Goal: Task Accomplishment & Management: Manage account settings

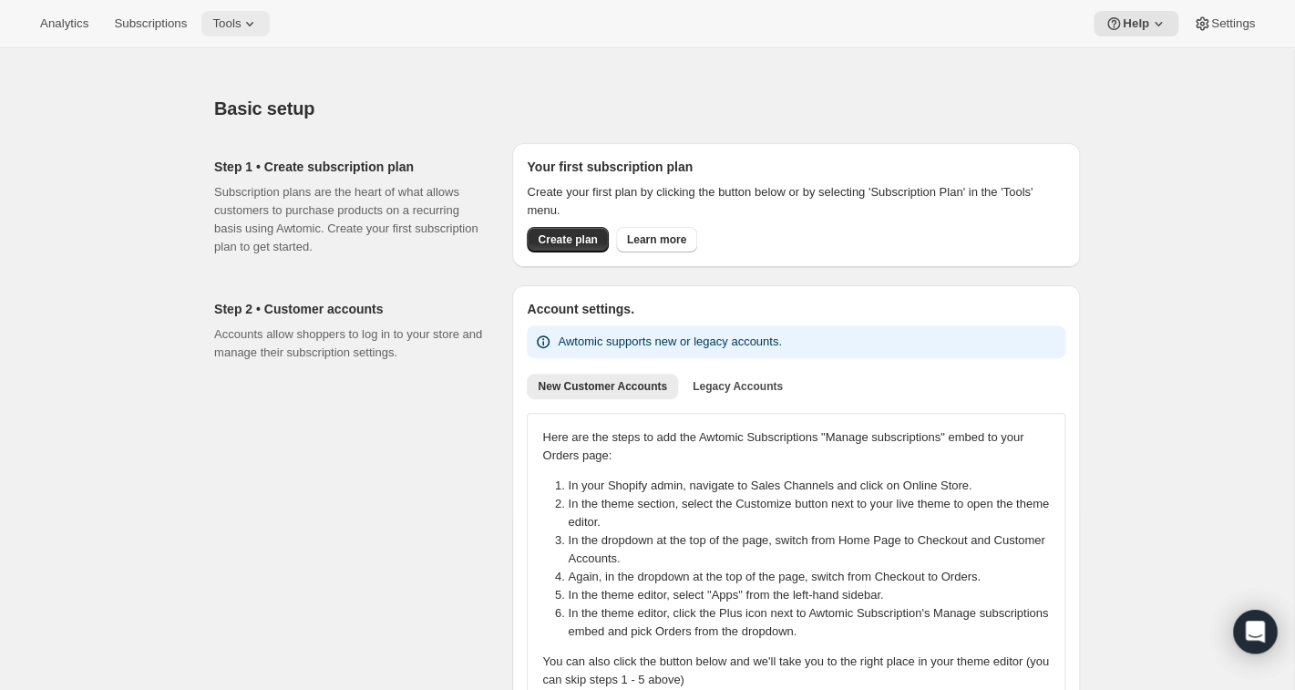
click at [241, 26] on span "Tools" at bounding box center [226, 23] width 28 height 15
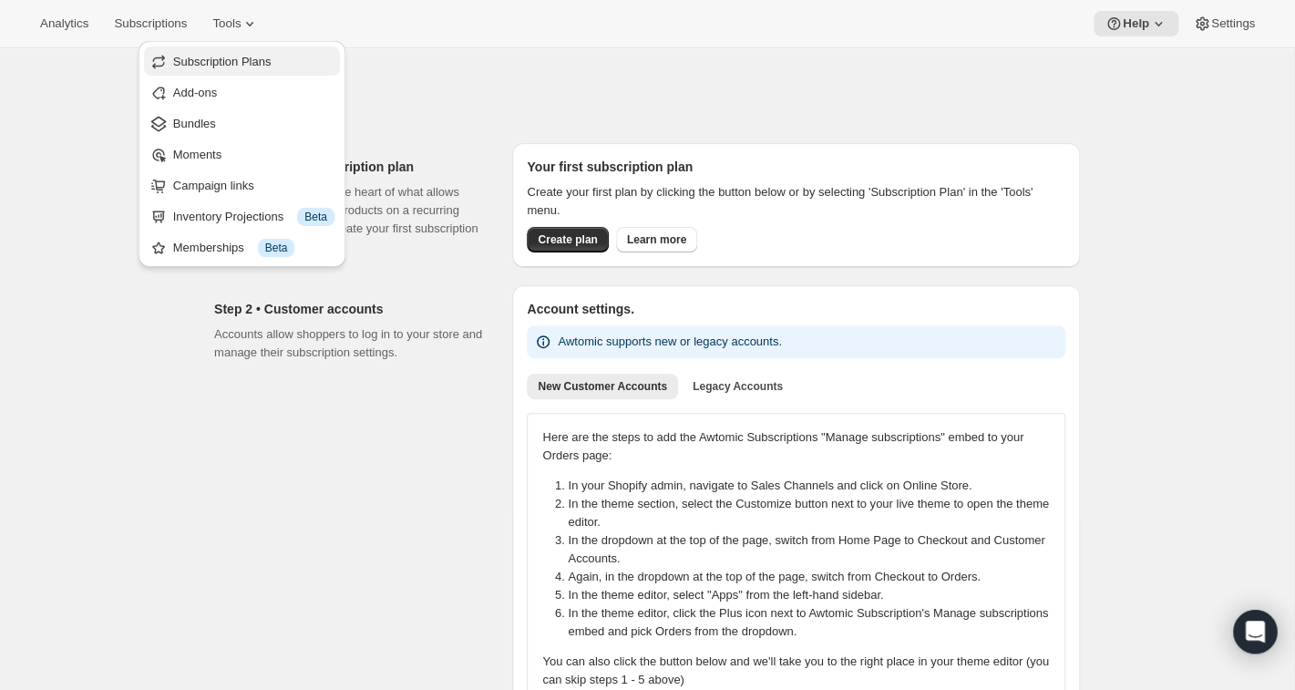
click at [213, 65] on span "Subscription Plans" at bounding box center [222, 62] width 98 height 14
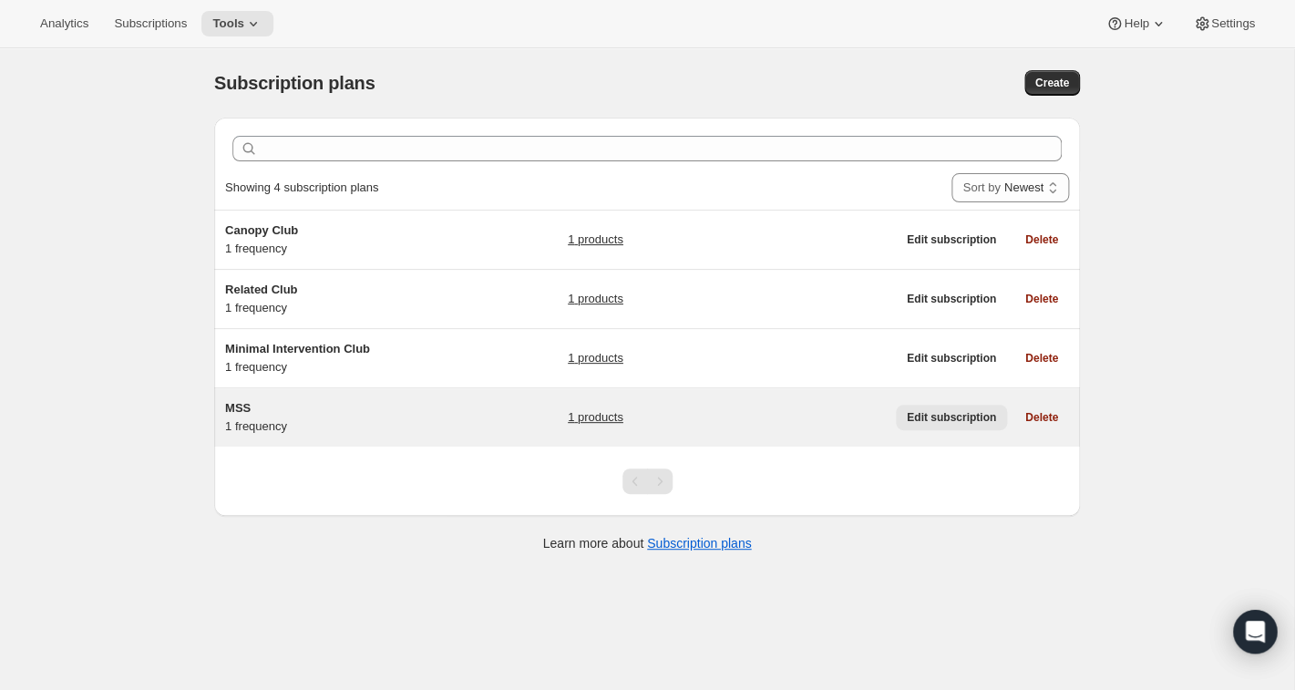
click at [970, 421] on span "Edit subscription" at bounding box center [950, 417] width 89 height 15
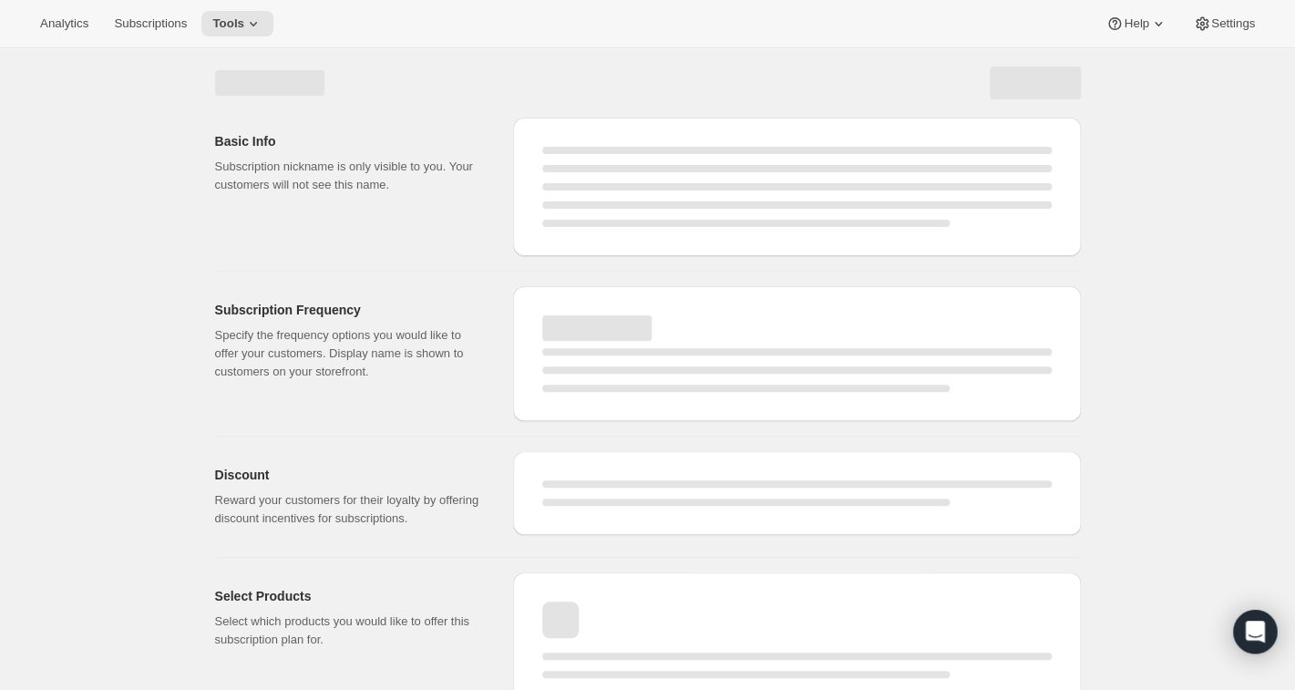
select select "WEEK"
select select "MONTH"
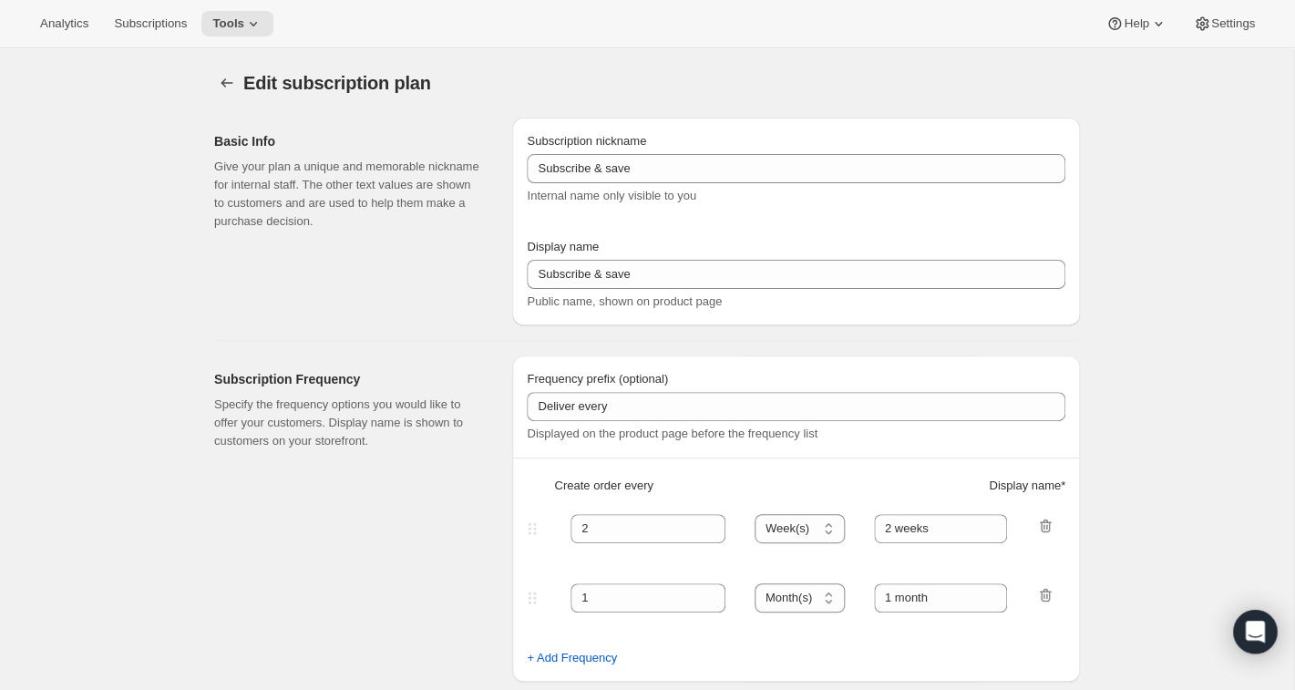
type input "MSS"
type input "Mutual Satisfaction Society"
type input "Deliver every"
type input "1"
select select "MONTH"
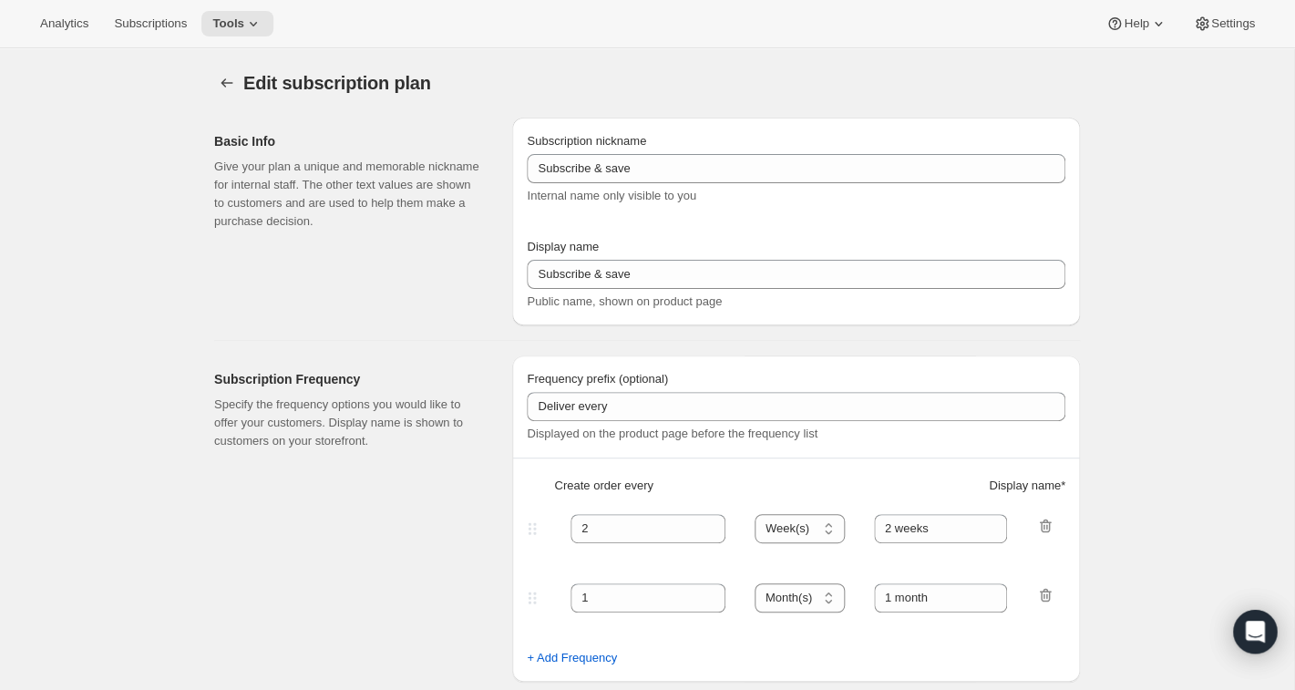
type input "month on the 15th."
checkbox input "true"
select select "MONTHDAY"
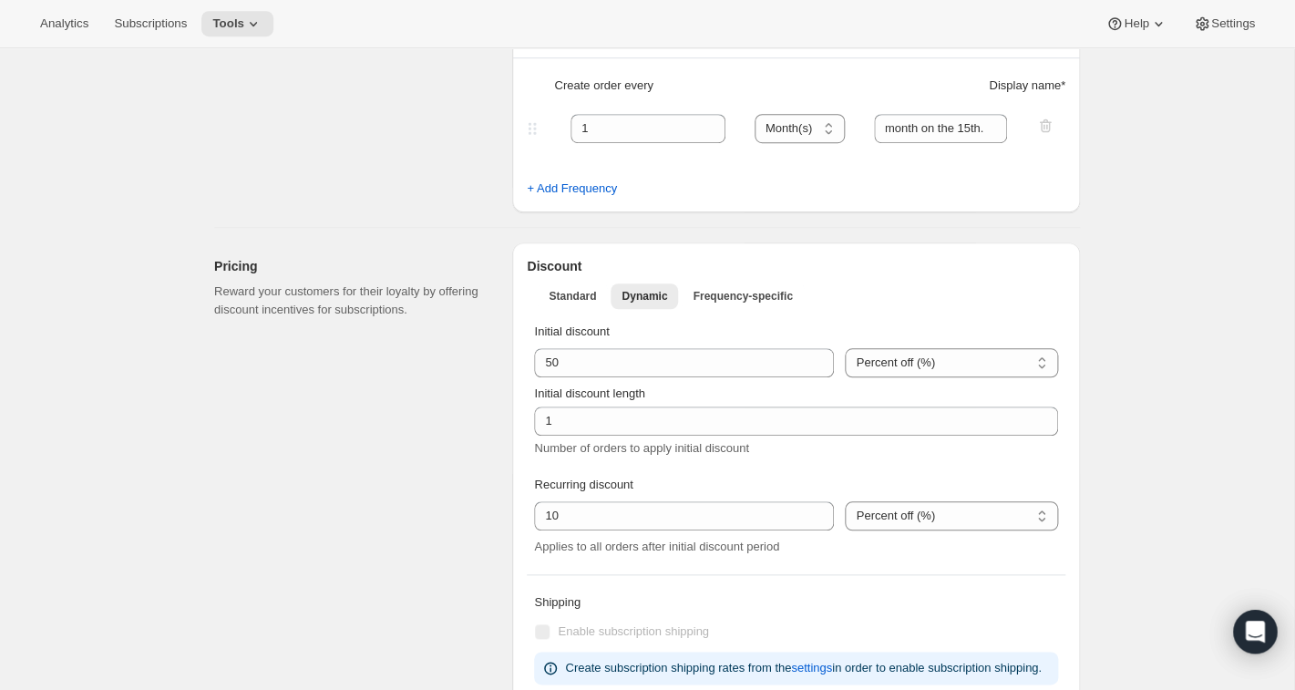
scroll to position [404, 0]
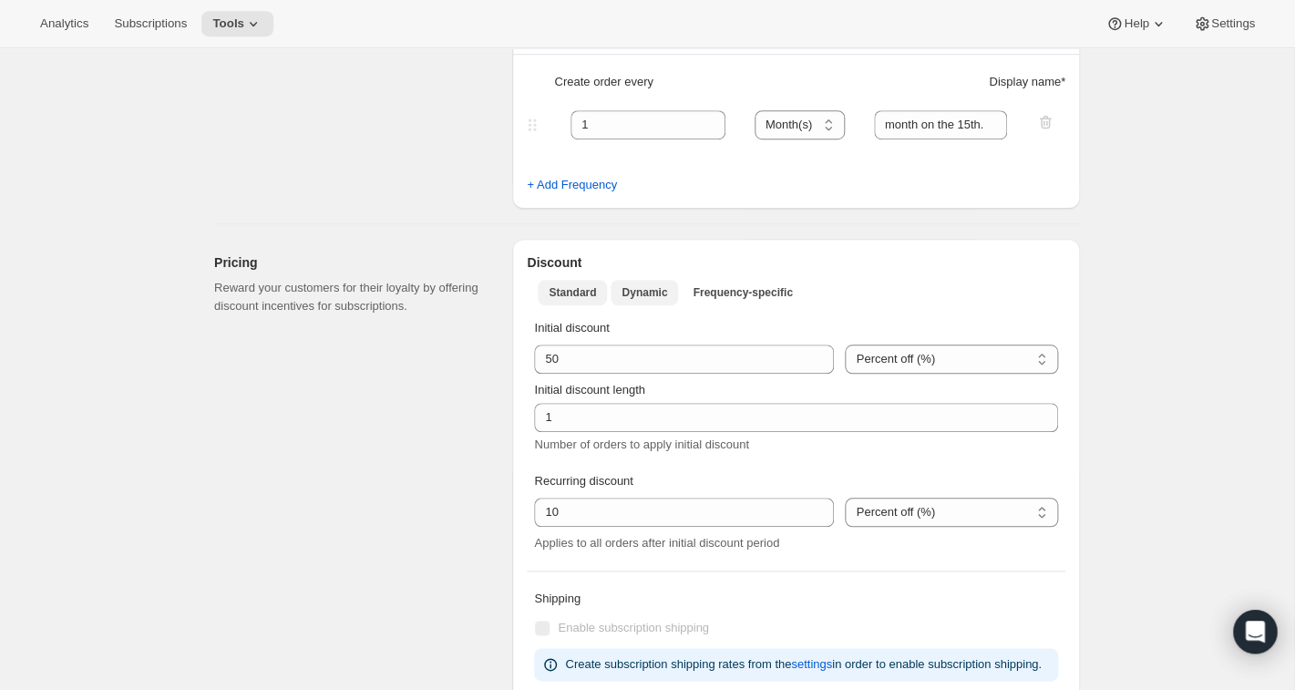
click at [575, 297] on span "Standard" at bounding box center [571, 292] width 47 height 15
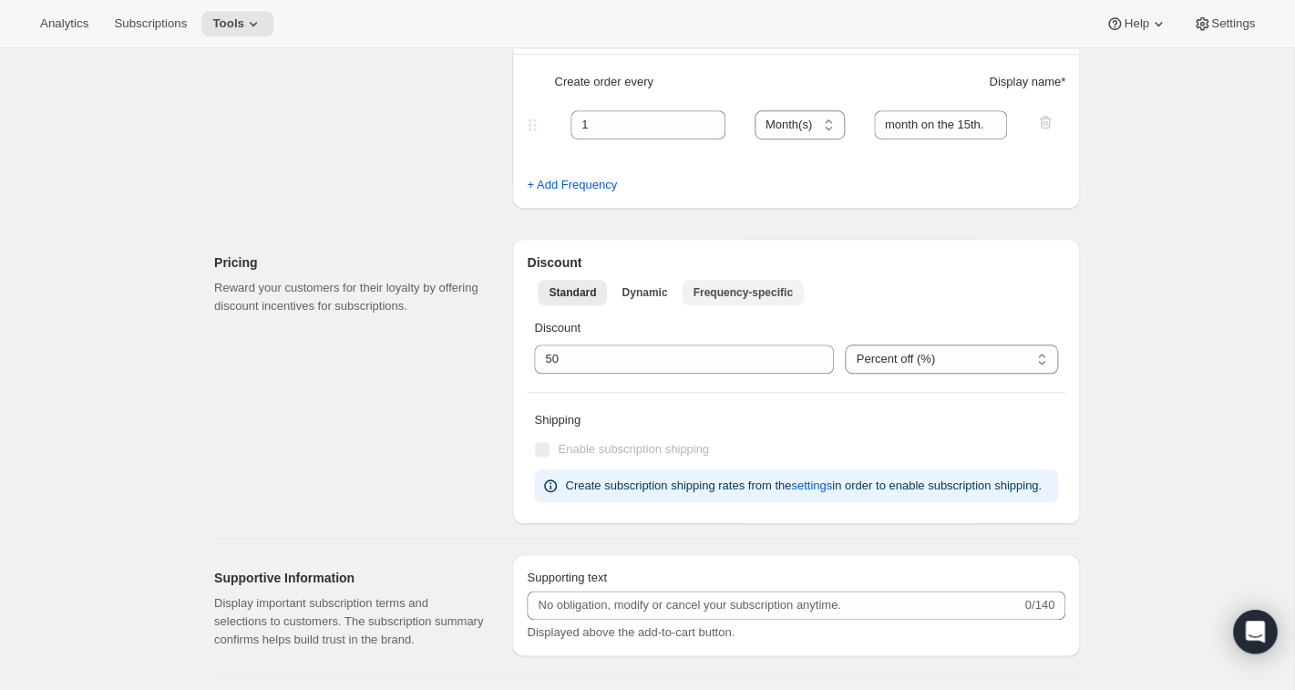
click at [741, 291] on span "Frequency-specific" at bounding box center [741, 292] width 99 height 15
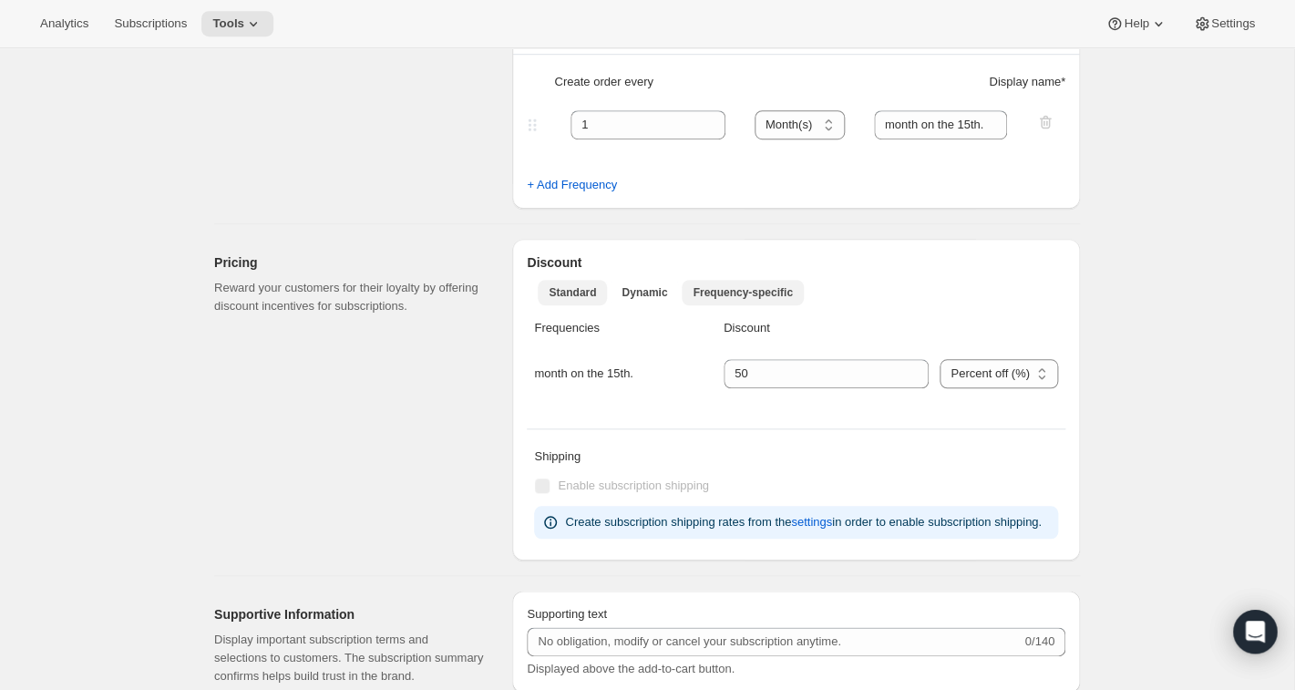
click at [579, 296] on span "Standard" at bounding box center [571, 292] width 47 height 15
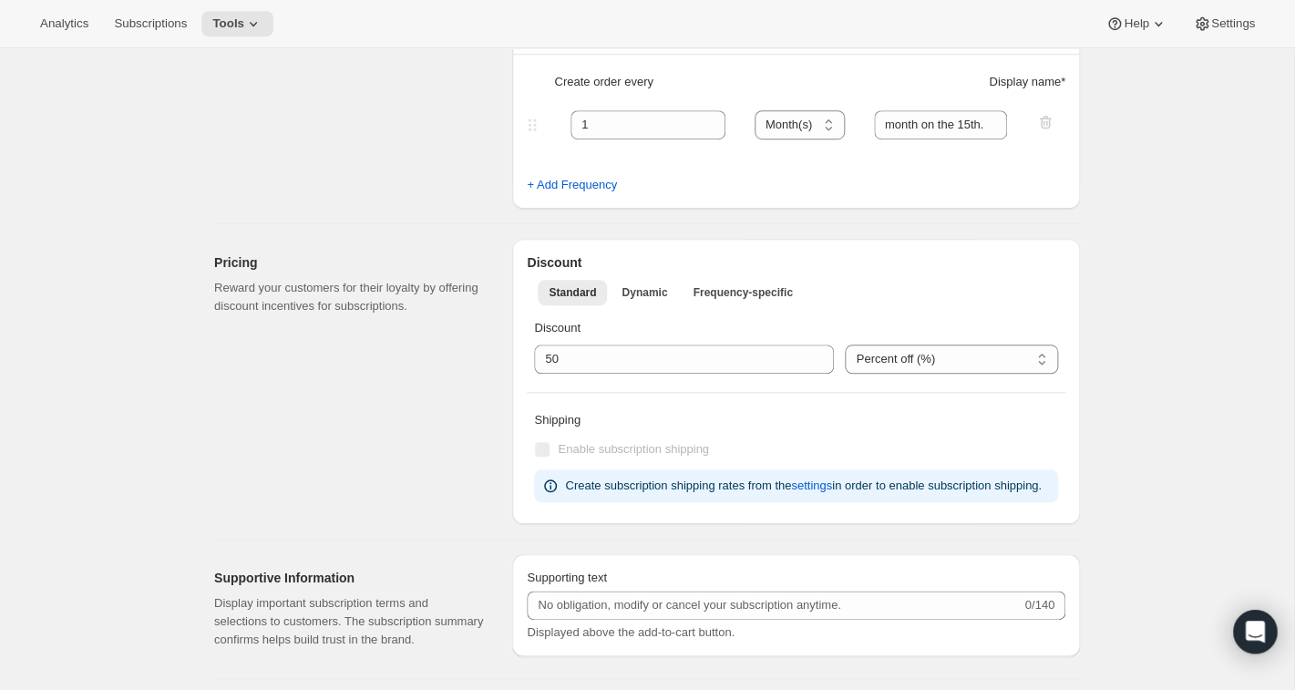
click at [231, 179] on div "Subscription Frequency Specify the frequency options you would like to offer yo…" at bounding box center [355, 80] width 283 height 257
click at [1149, 23] on icon at bounding box center [1158, 24] width 18 height 18
click at [1127, 86] on span "Help Center" at bounding box center [1129, 93] width 63 height 14
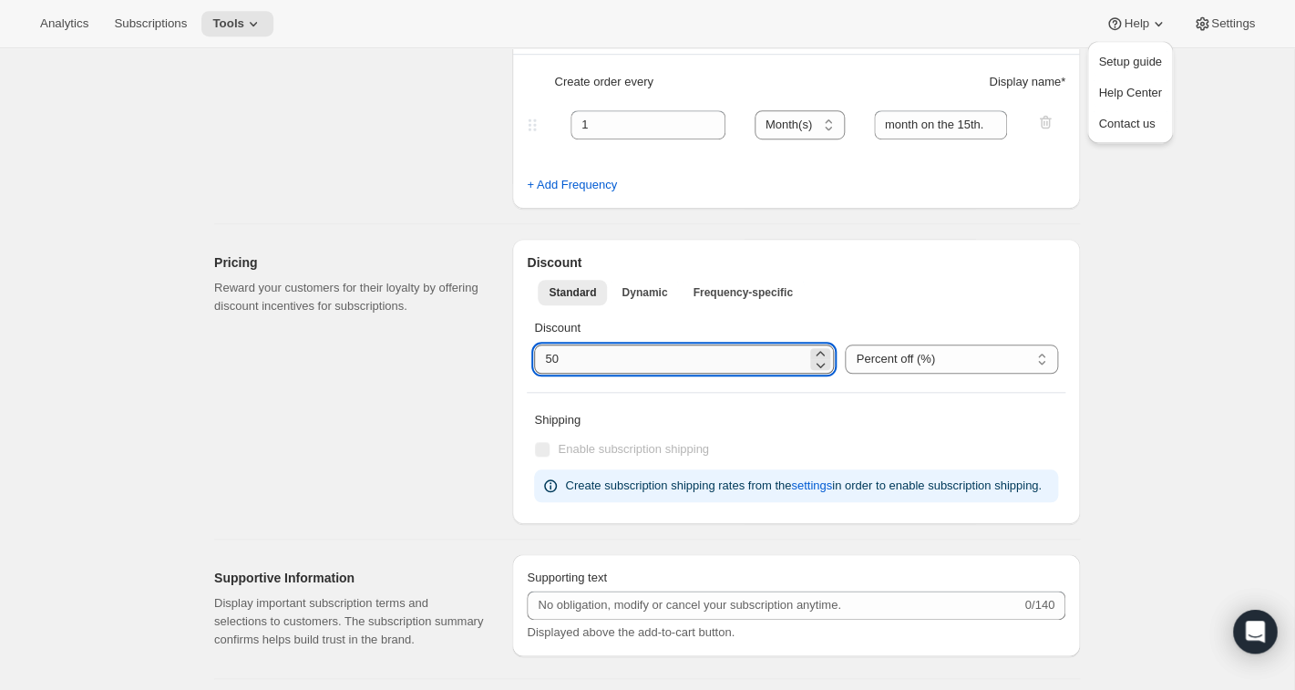
drag, startPoint x: 575, startPoint y: 356, endPoint x: 501, endPoint y: 357, distance: 73.8
click at [534, 357] on input "integer" at bounding box center [670, 358] width 272 height 29
click at [627, 355] on input "integer" at bounding box center [670, 358] width 272 height 29
click at [825, 368] on icon at bounding box center [820, 364] width 18 height 18
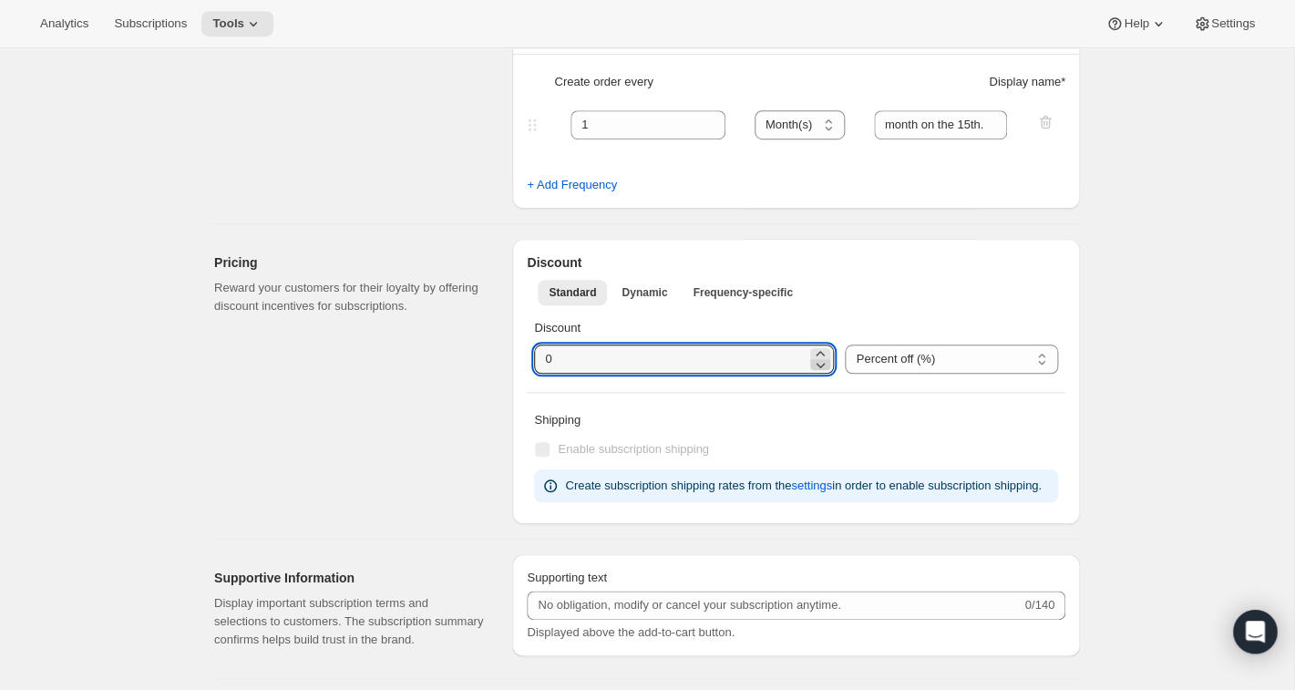
click at [825, 368] on icon at bounding box center [820, 364] width 18 height 18
click at [826, 352] on icon at bounding box center [820, 353] width 18 height 18
click at [818, 367] on icon at bounding box center [820, 364] width 18 height 18
type input "0"
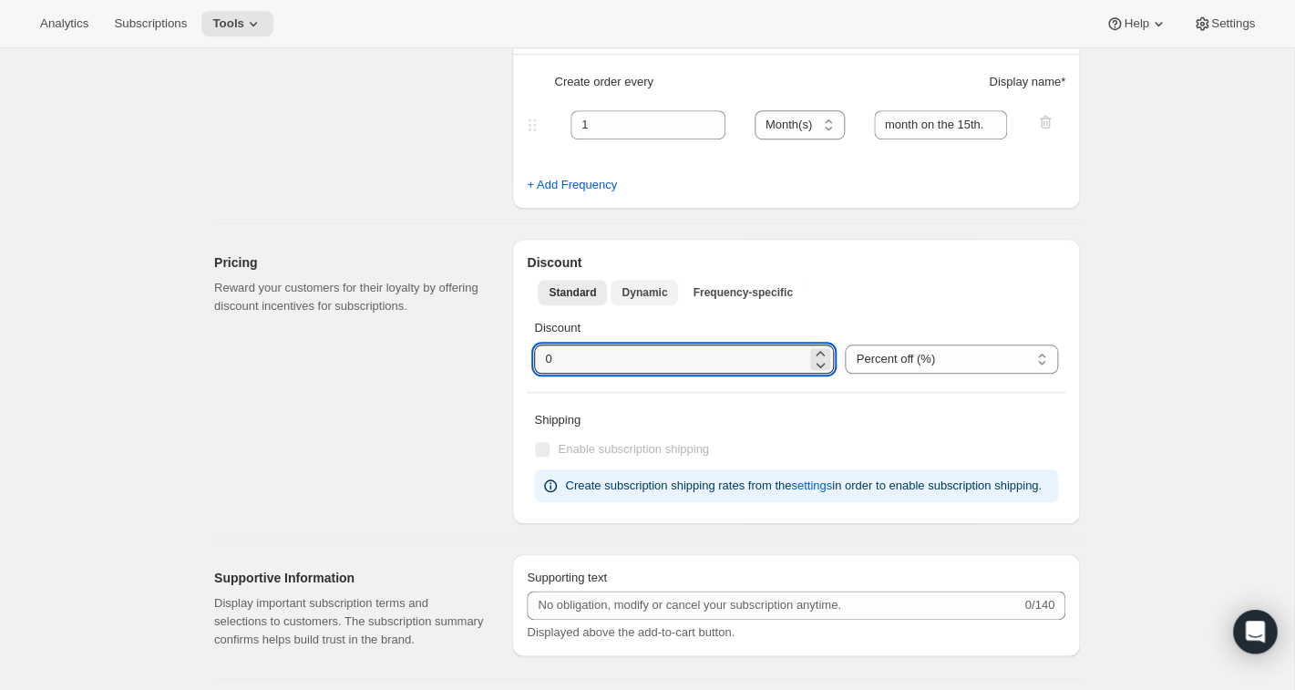
click at [652, 293] on span "Dynamic" at bounding box center [644, 292] width 46 height 15
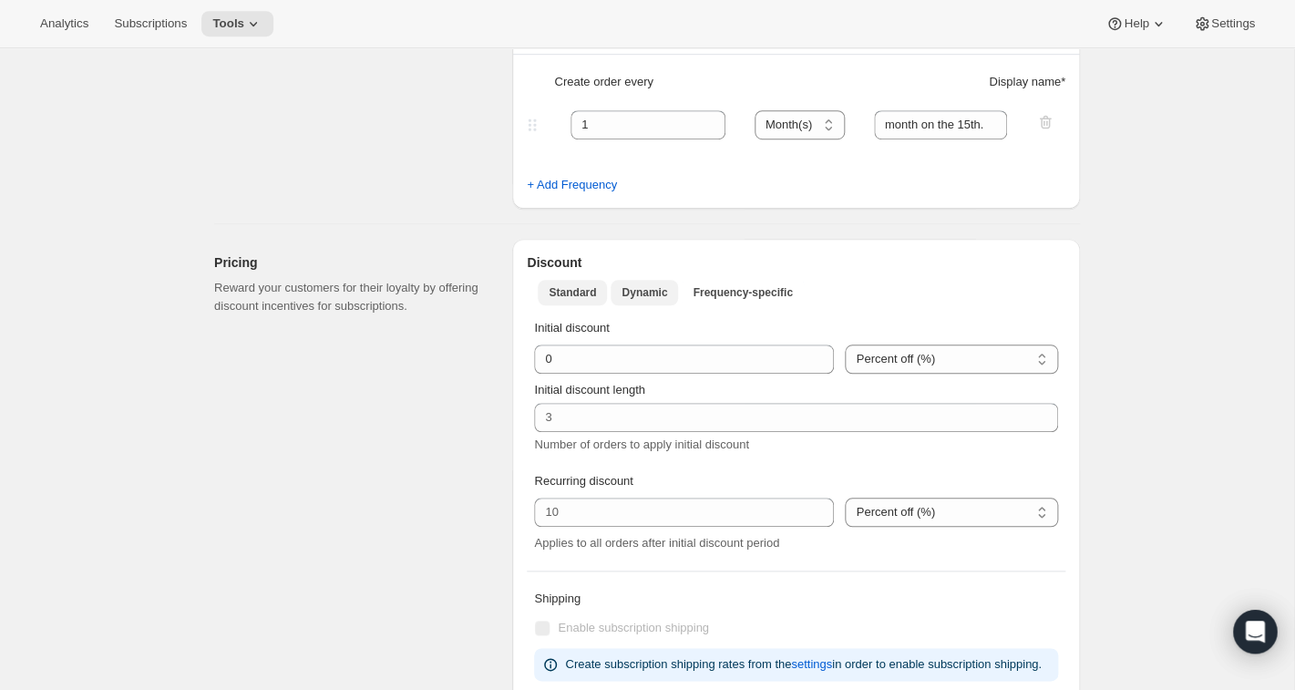
click at [576, 292] on span "Standard" at bounding box center [571, 292] width 47 height 15
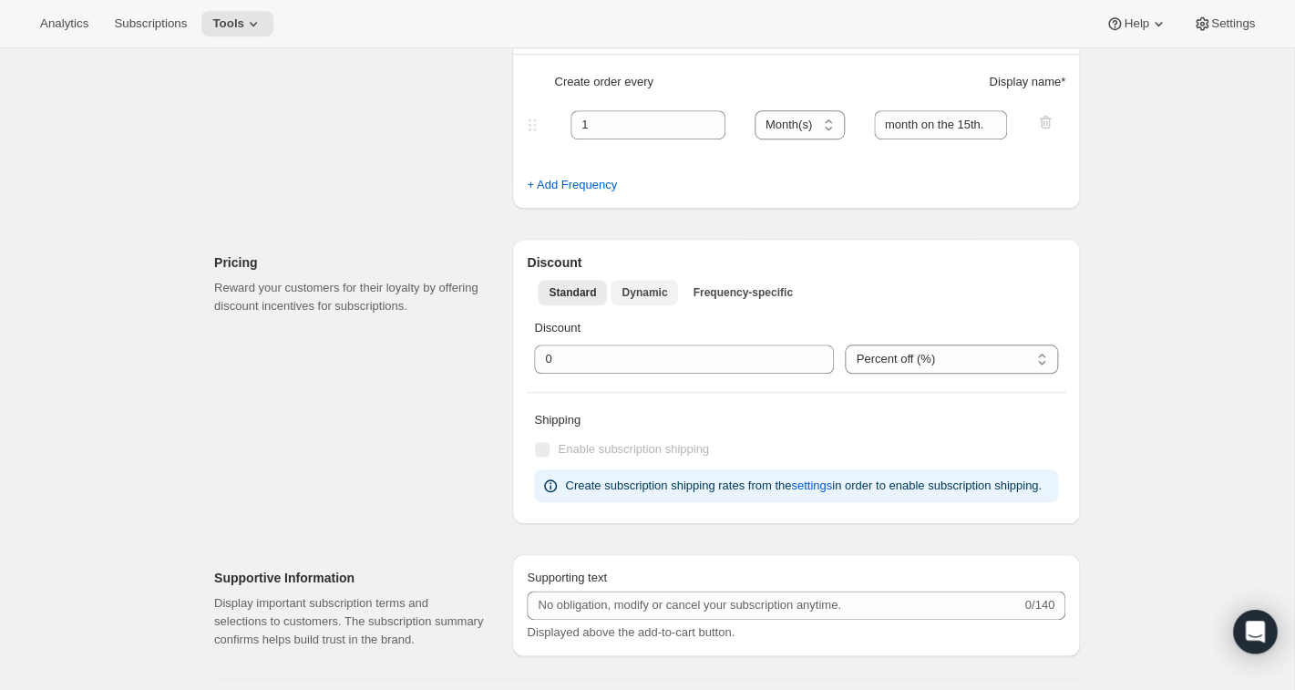
click at [630, 291] on span "Dynamic" at bounding box center [644, 292] width 46 height 15
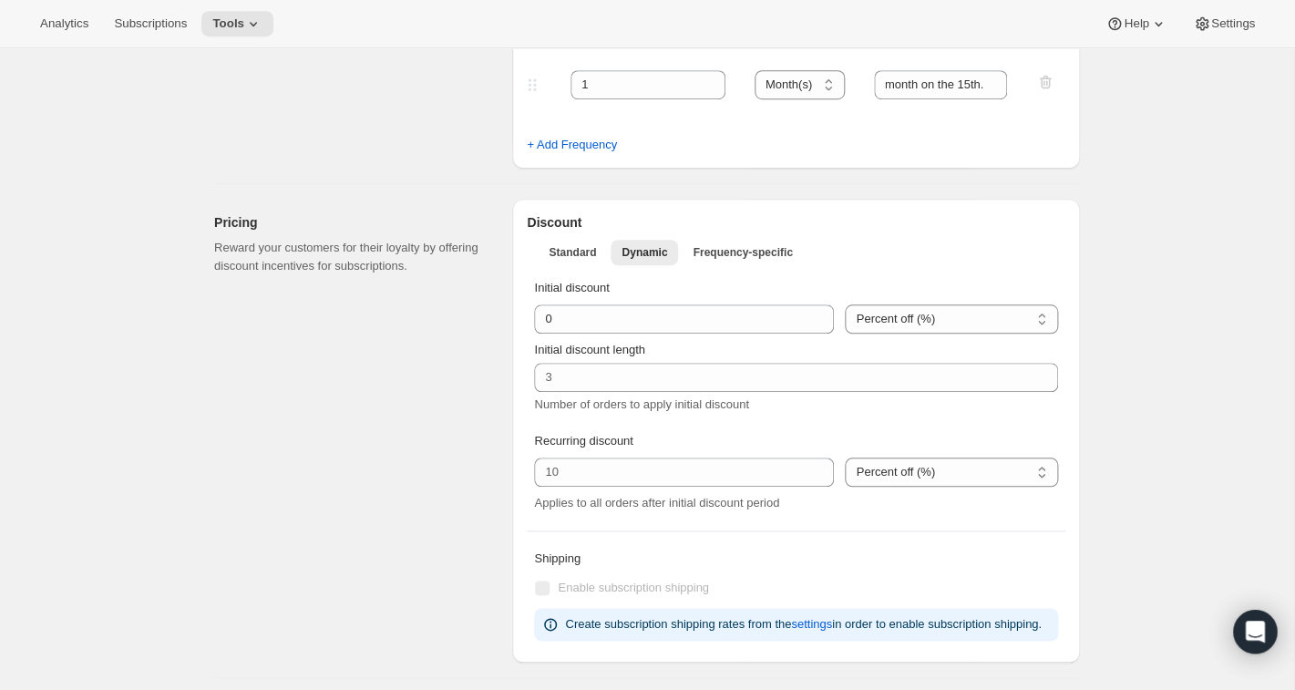
scroll to position [467, 0]
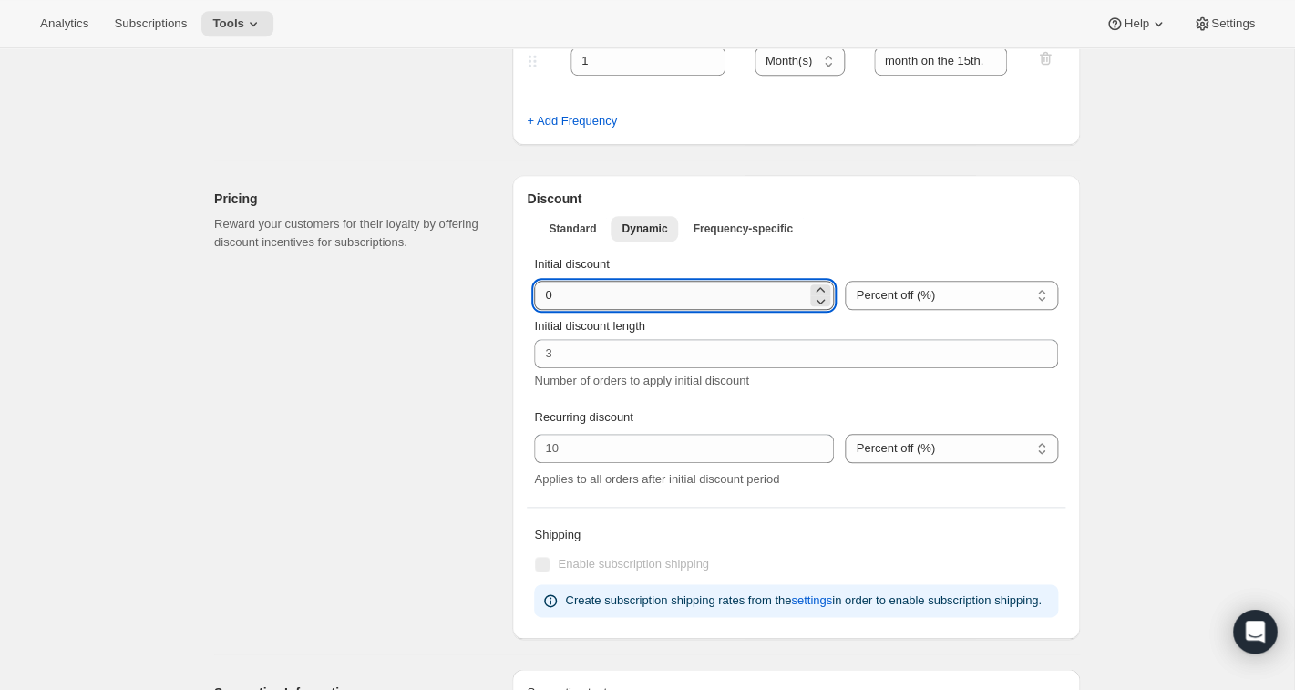
click at [617, 289] on input "integer" at bounding box center [670, 295] width 272 height 29
drag, startPoint x: 617, startPoint y: 289, endPoint x: 528, endPoint y: 294, distance: 88.5
click at [534, 294] on input "integer" at bounding box center [670, 295] width 272 height 29
type input "50"
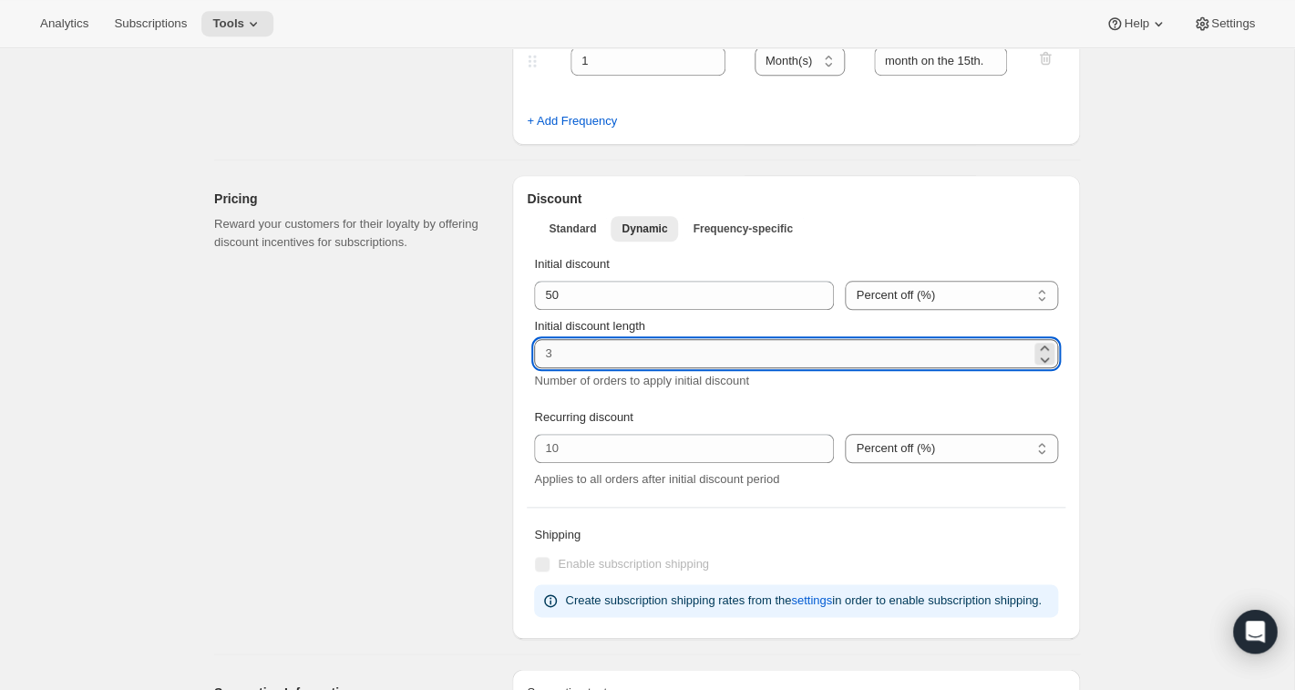
drag, startPoint x: 567, startPoint y: 350, endPoint x: 524, endPoint y: 351, distance: 42.8
click at [534, 351] on input "Initial discount length" at bounding box center [782, 353] width 496 height 29
click at [1046, 361] on icon at bounding box center [1044, 359] width 9 height 5
click at [1048, 347] on icon at bounding box center [1044, 348] width 18 height 18
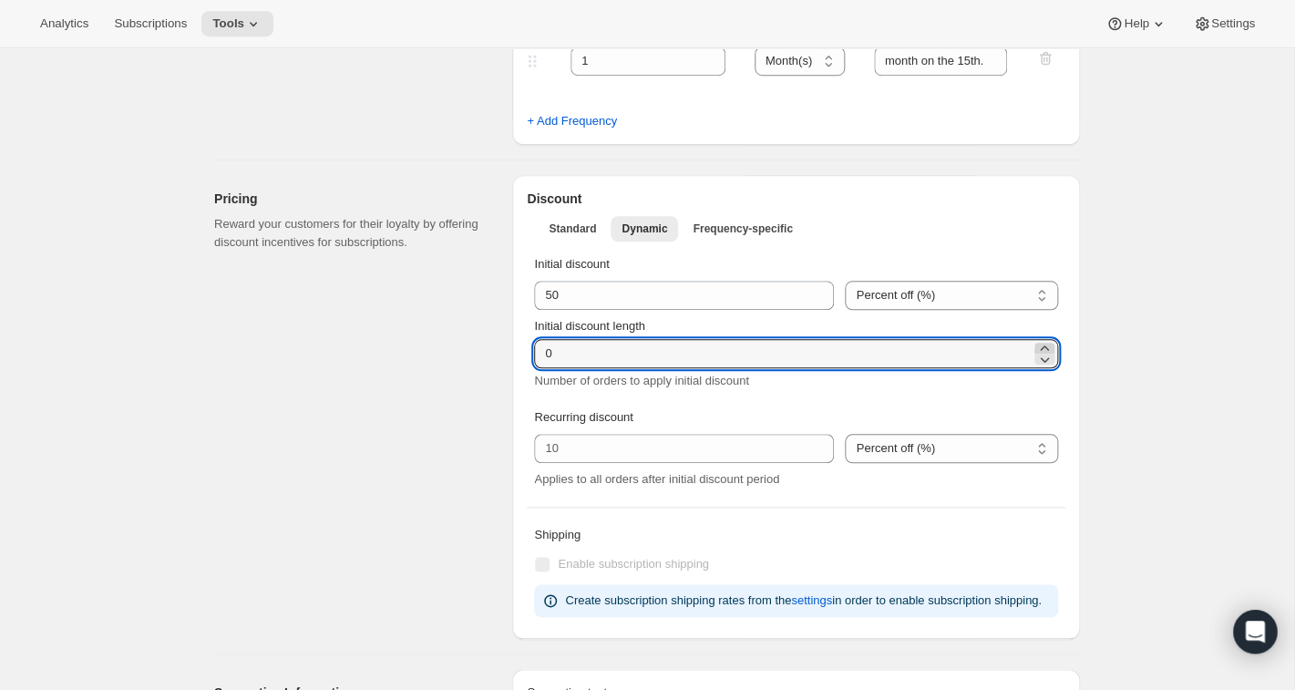
type input "1"
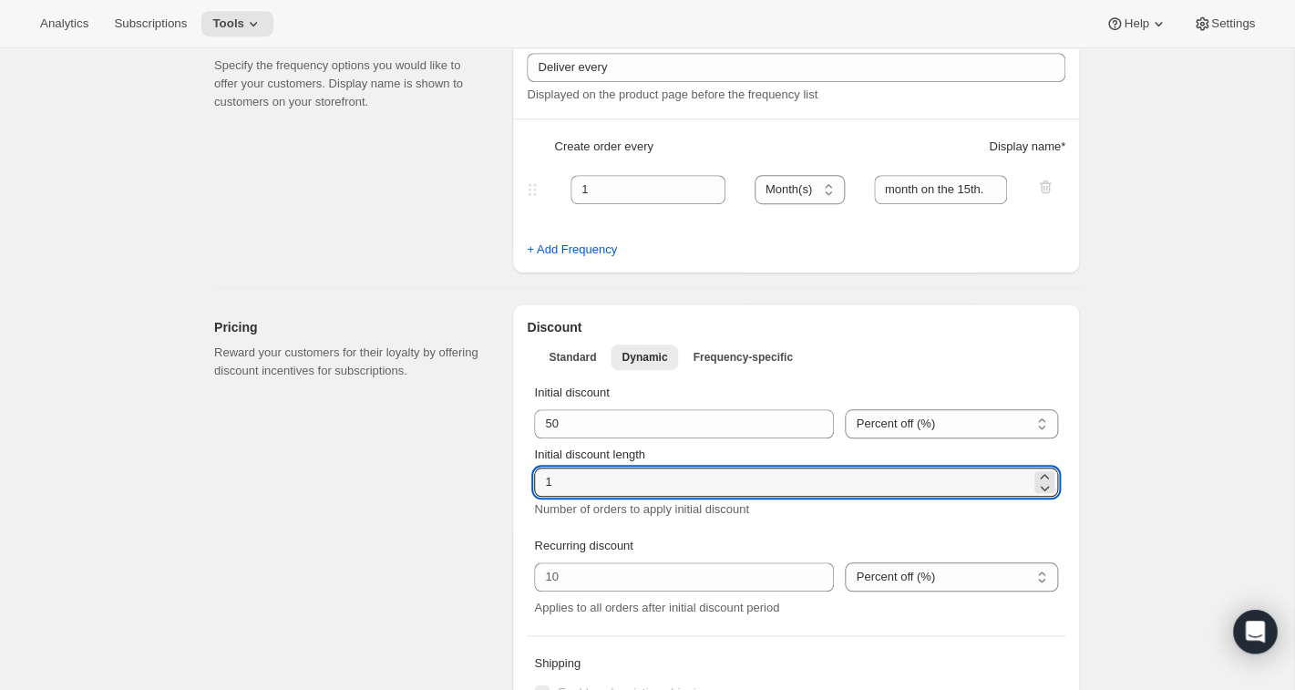
scroll to position [330, 0]
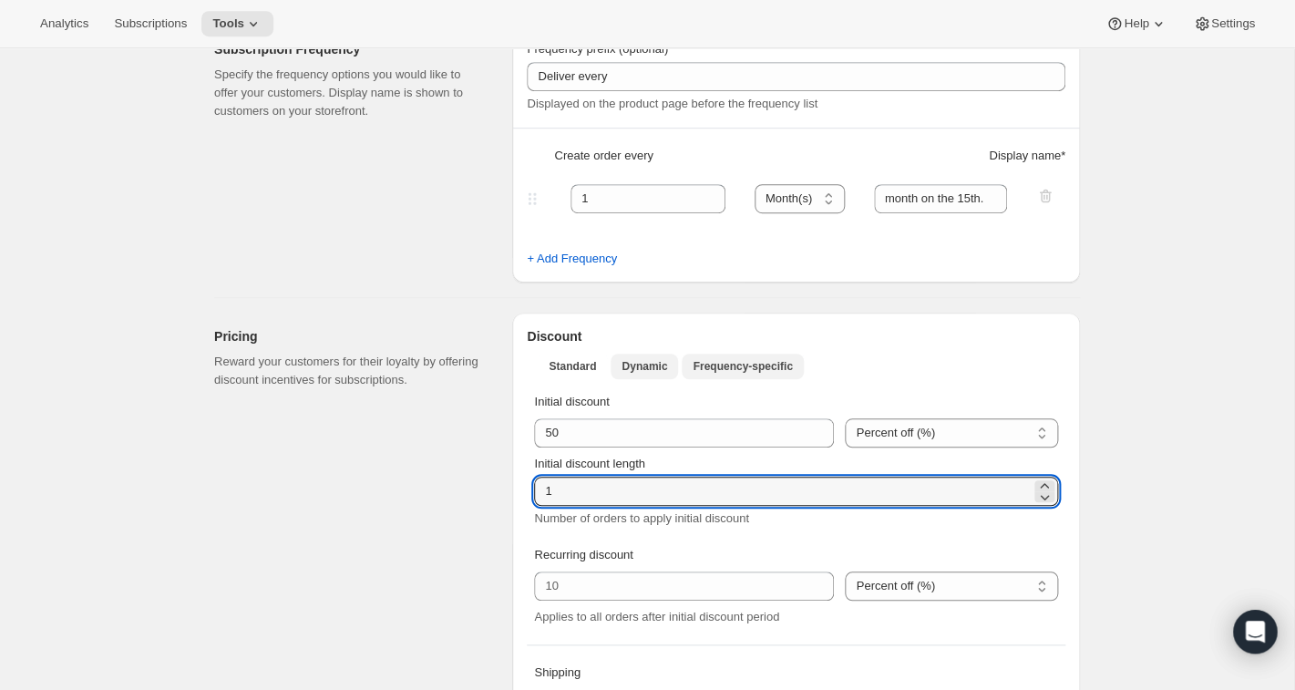
click at [764, 361] on span "Frequency-specific" at bounding box center [741, 366] width 99 height 15
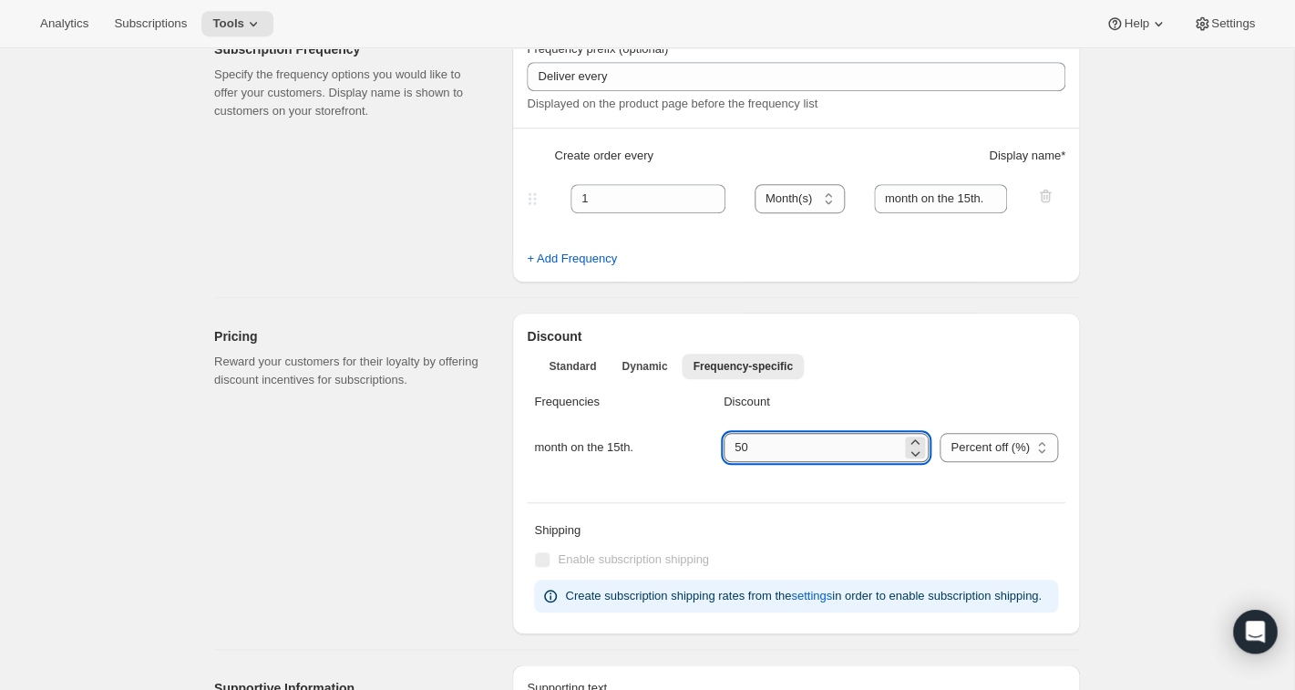
drag, startPoint x: 829, startPoint y: 447, endPoint x: 719, endPoint y: 452, distance: 110.3
click at [723, 452] on input "integer" at bounding box center [812, 447] width 178 height 29
click at [788, 445] on input "integer" at bounding box center [812, 447] width 178 height 29
click at [924, 453] on icon at bounding box center [915, 453] width 18 height 18
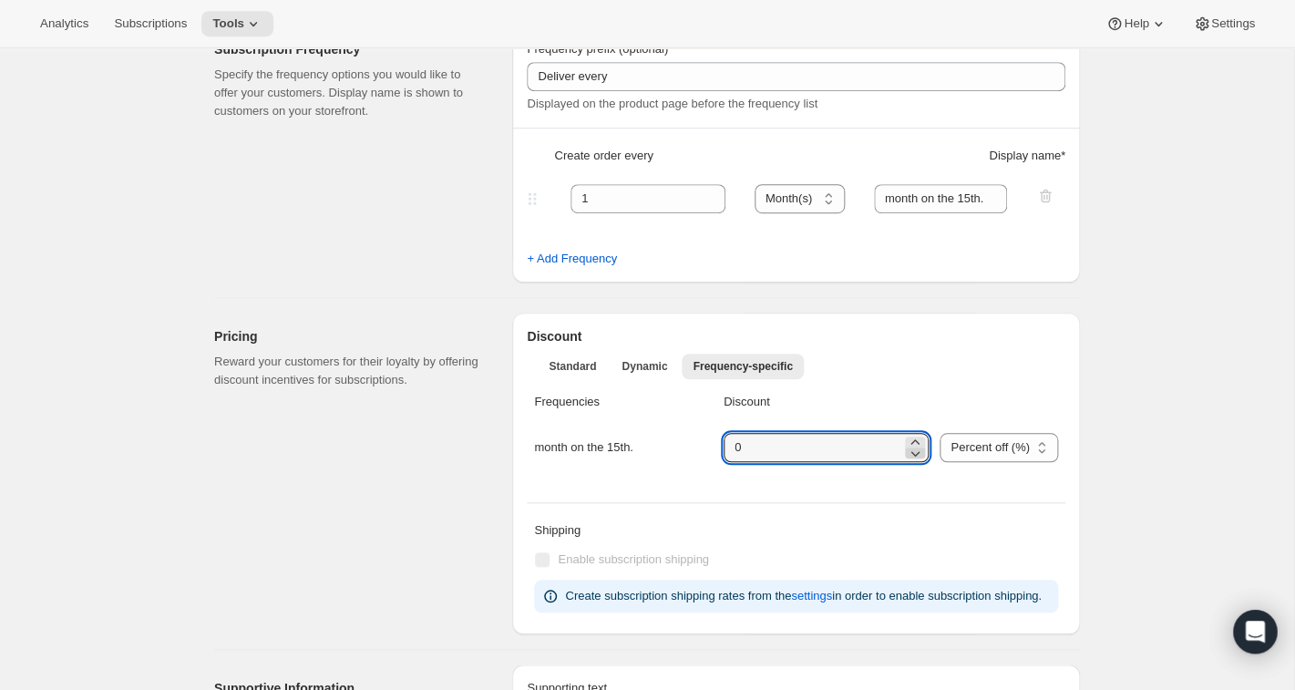
click at [924, 453] on icon at bounding box center [915, 453] width 18 height 18
click at [924, 440] on icon at bounding box center [915, 442] width 18 height 18
click at [920, 452] on icon at bounding box center [915, 453] width 9 height 5
type input "0"
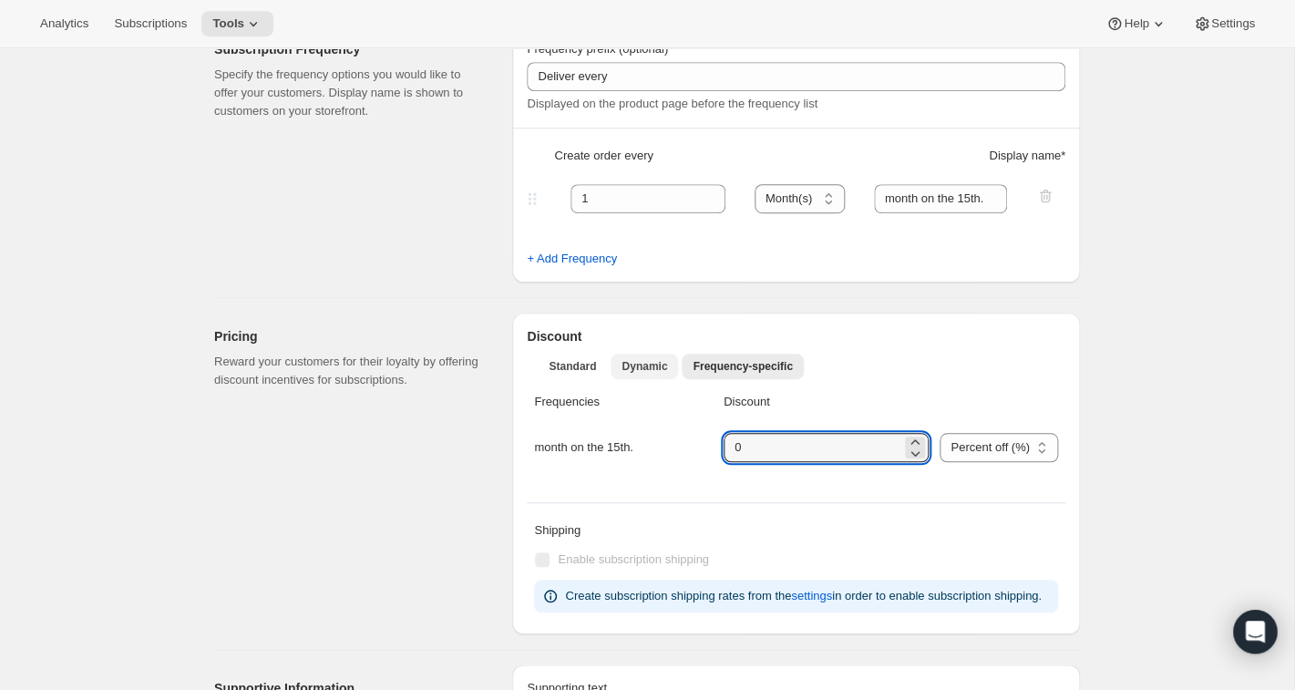
click at [653, 361] on span "Dynamic" at bounding box center [644, 366] width 46 height 15
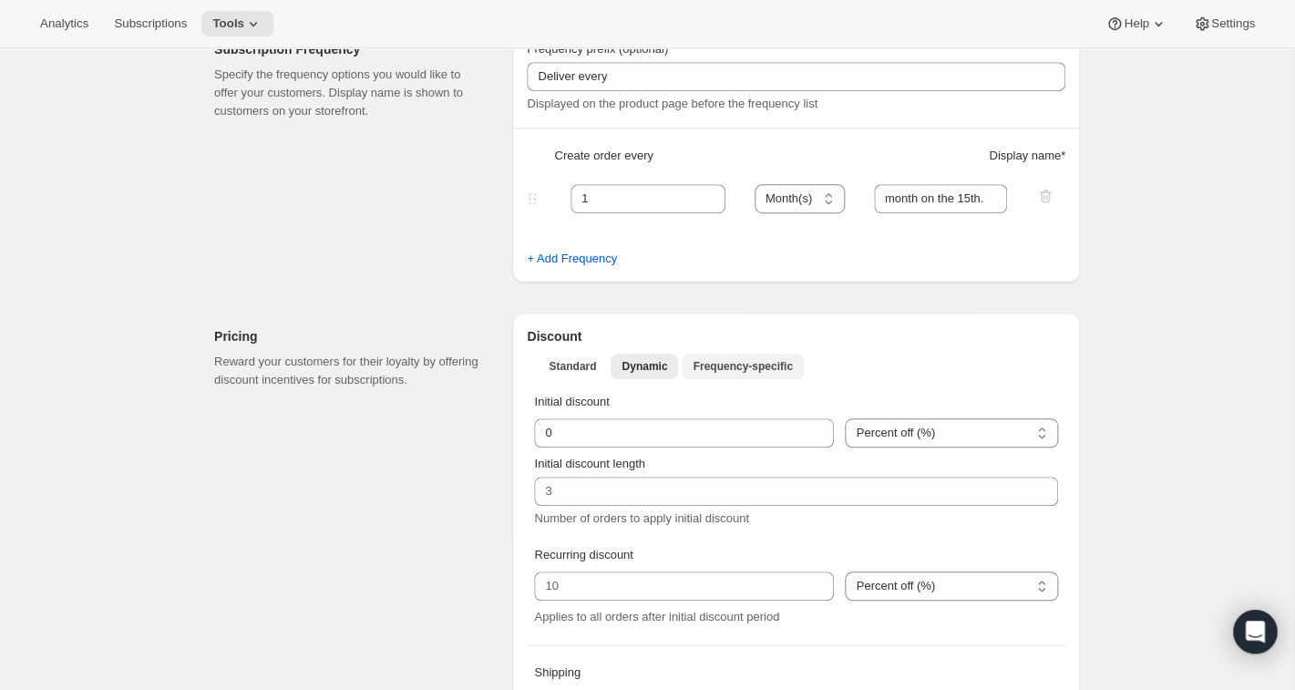
click at [721, 363] on span "Frequency-specific" at bounding box center [741, 366] width 99 height 15
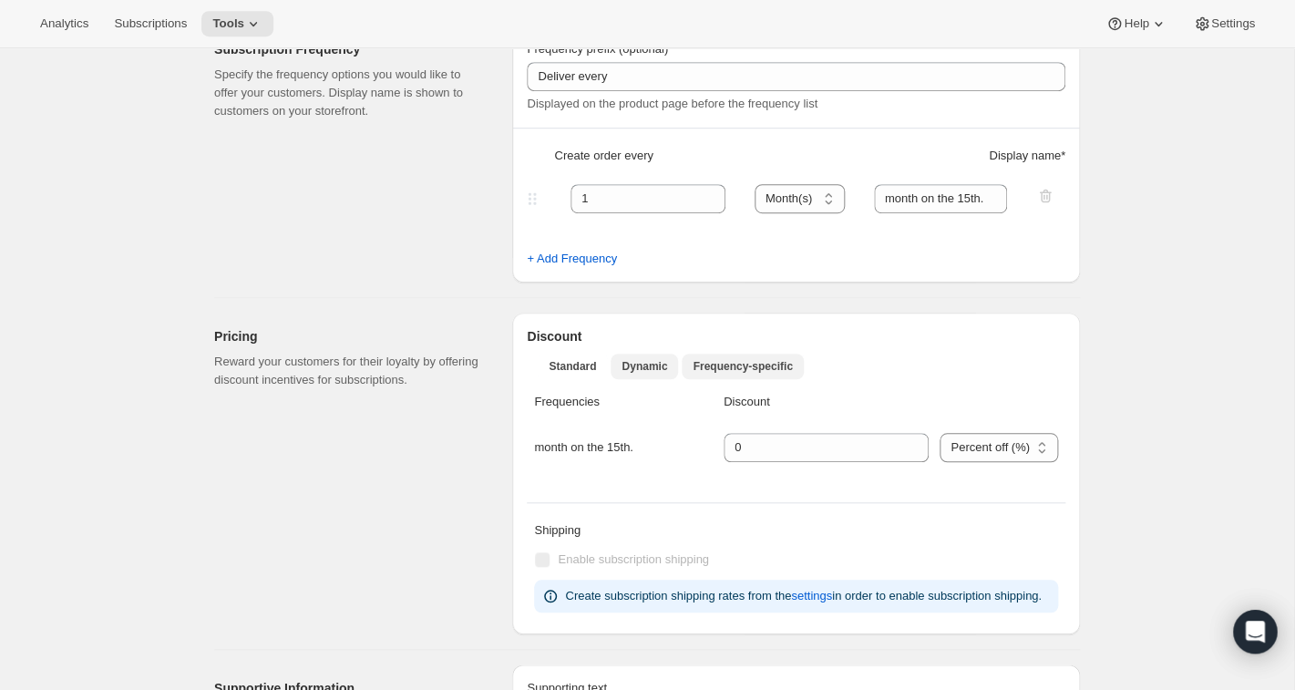
click at [658, 364] on span "Dynamic" at bounding box center [644, 366] width 46 height 15
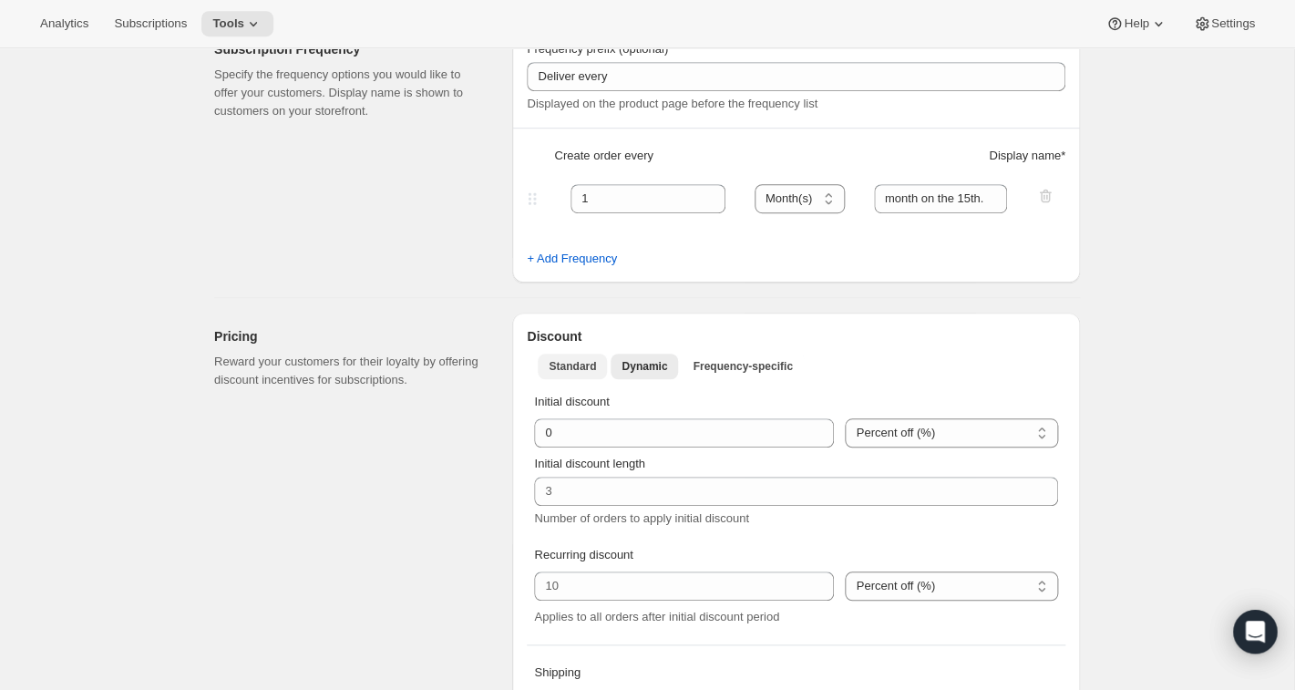
click at [562, 363] on span "Standard" at bounding box center [571, 366] width 47 height 15
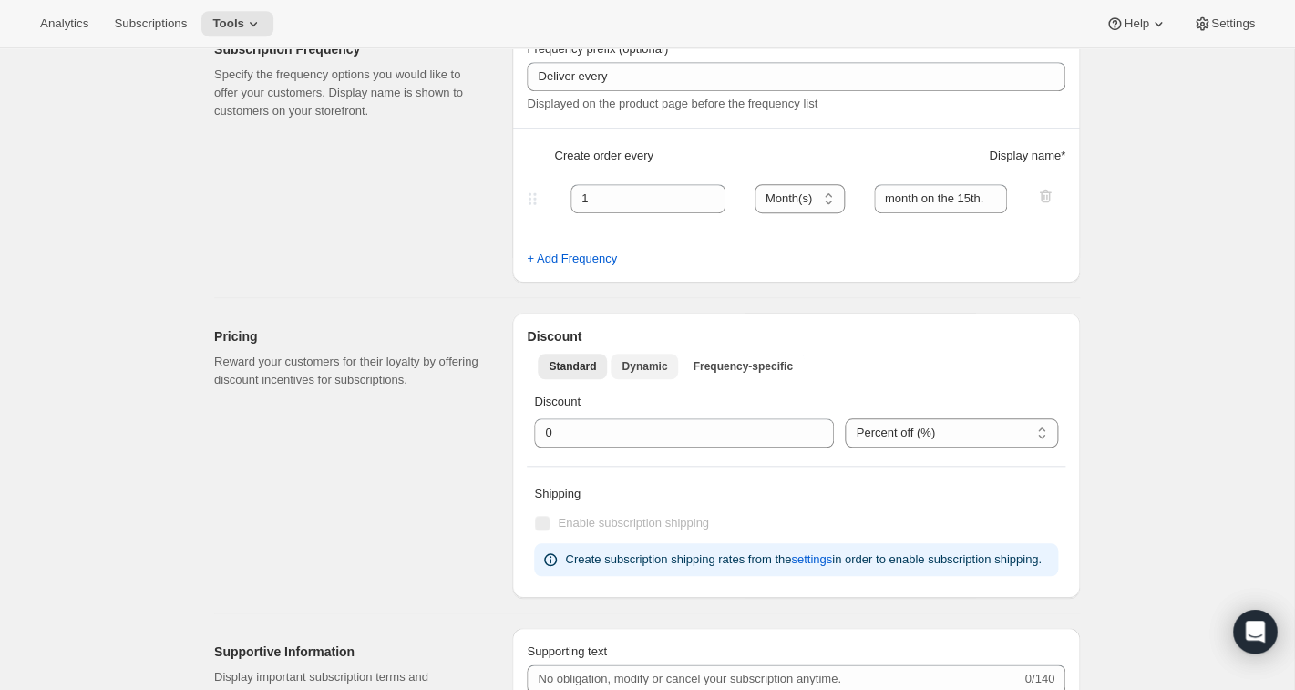
click at [641, 362] on span "Dynamic" at bounding box center [644, 366] width 46 height 15
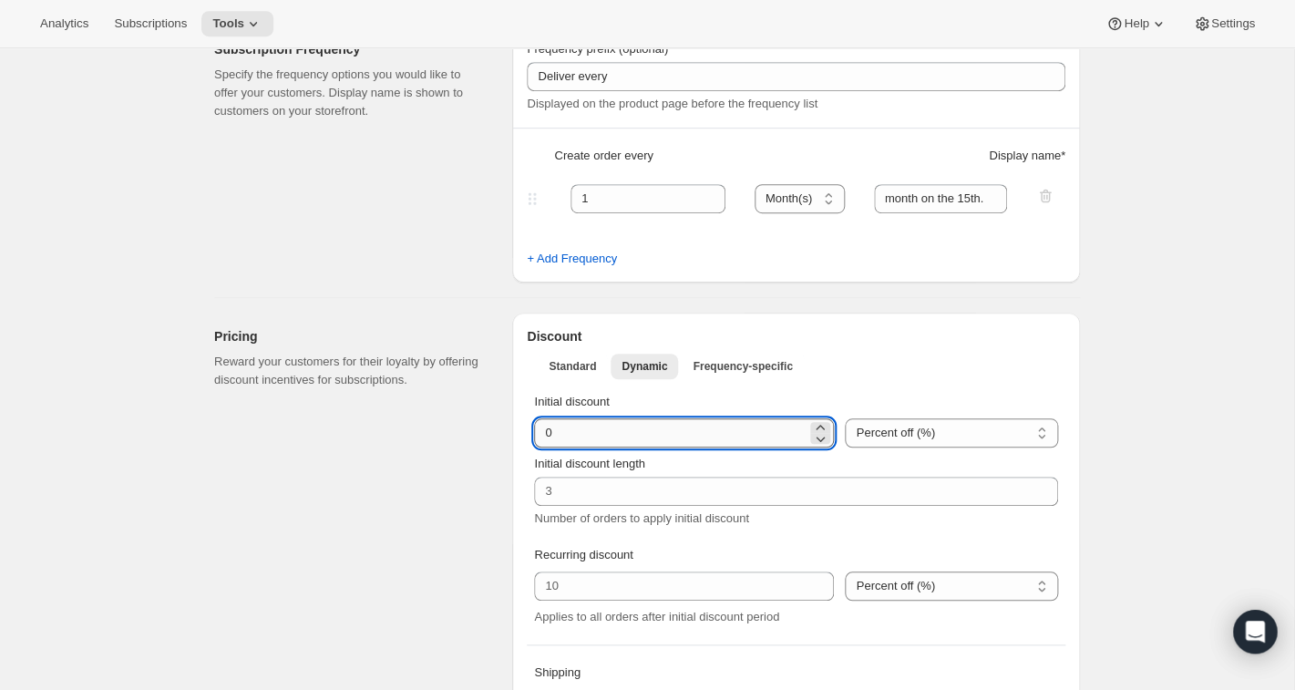
click at [597, 444] on input "integer" at bounding box center [670, 432] width 272 height 29
type input "50"
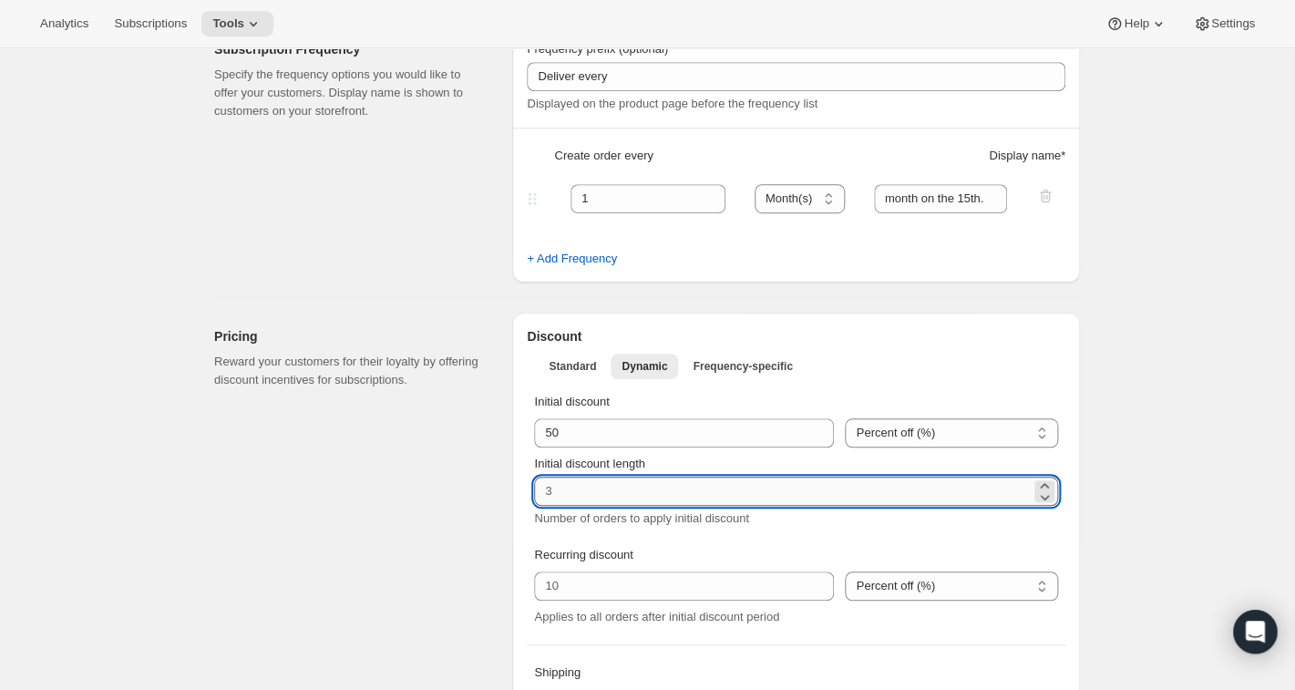
click at [588, 490] on input "Initial discount length" at bounding box center [782, 490] width 496 height 29
click at [1048, 495] on icon at bounding box center [1044, 497] width 9 height 5
click at [1044, 485] on icon at bounding box center [1044, 485] width 18 height 18
type input "1"
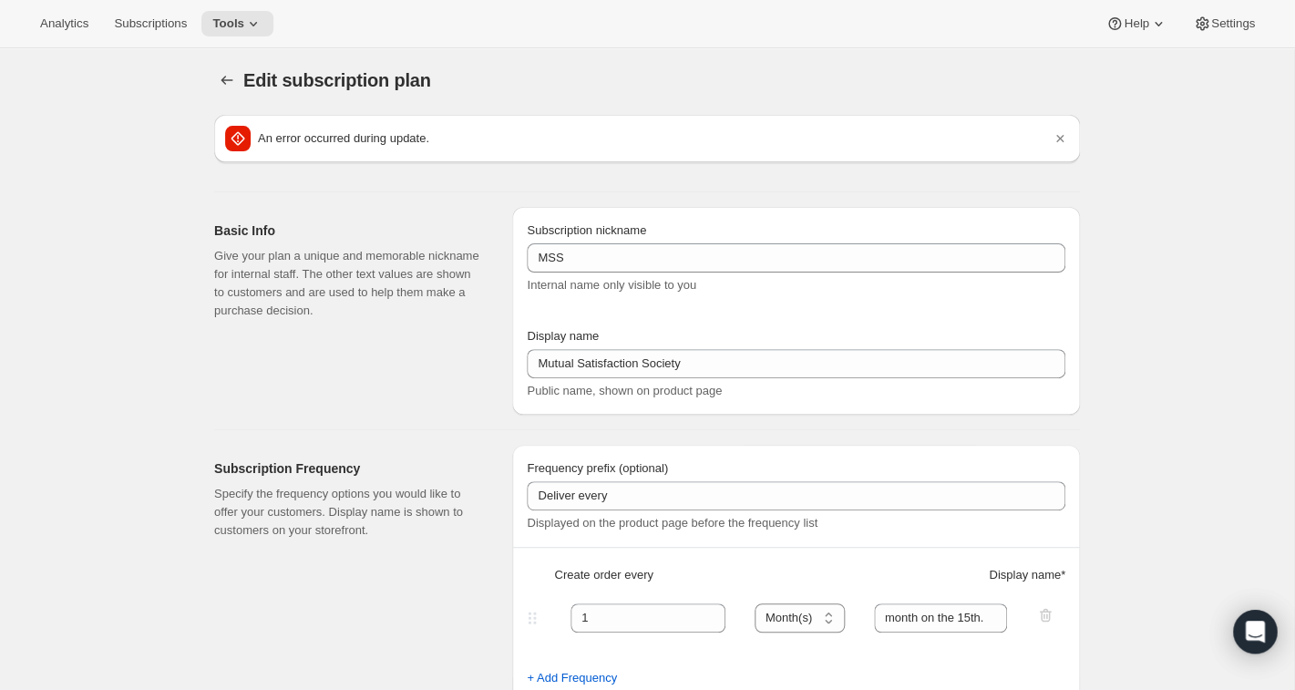
scroll to position [0, 0]
click at [232, 85] on icon "Subscription plans" at bounding box center [227, 83] width 18 height 18
type input "10"
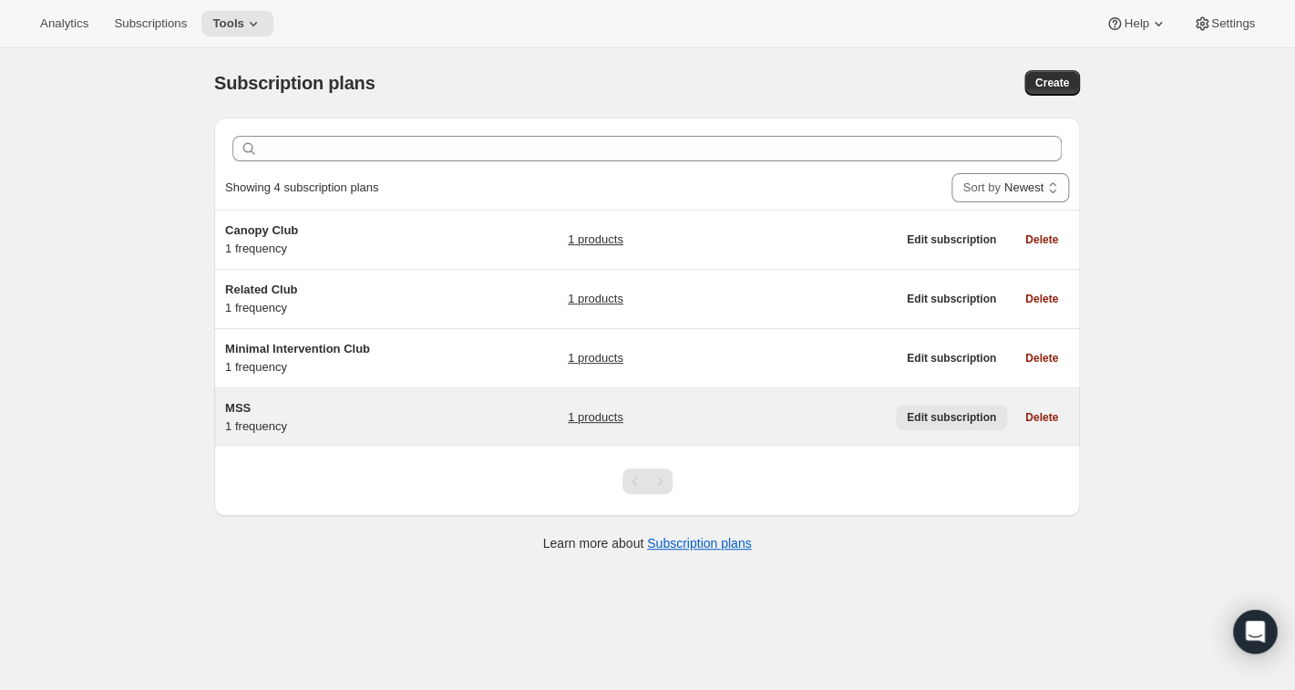
click at [941, 419] on span "Edit subscription" at bounding box center [950, 417] width 89 height 15
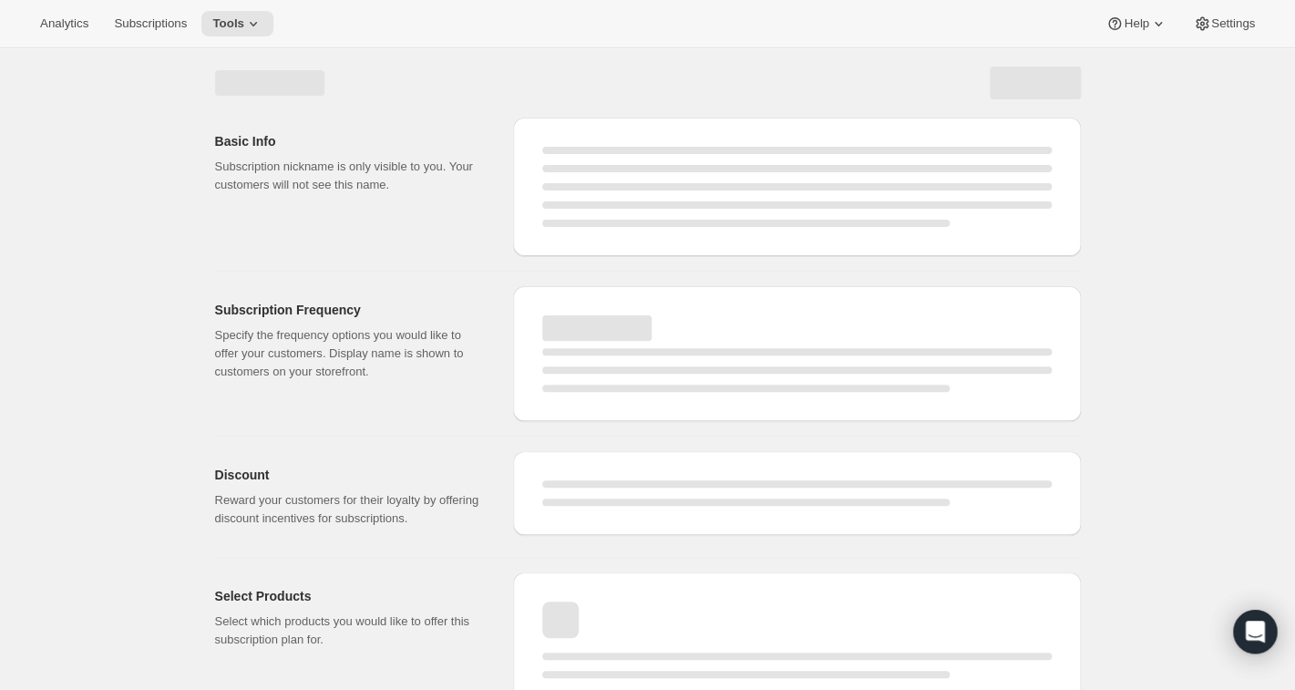
select select "WEEK"
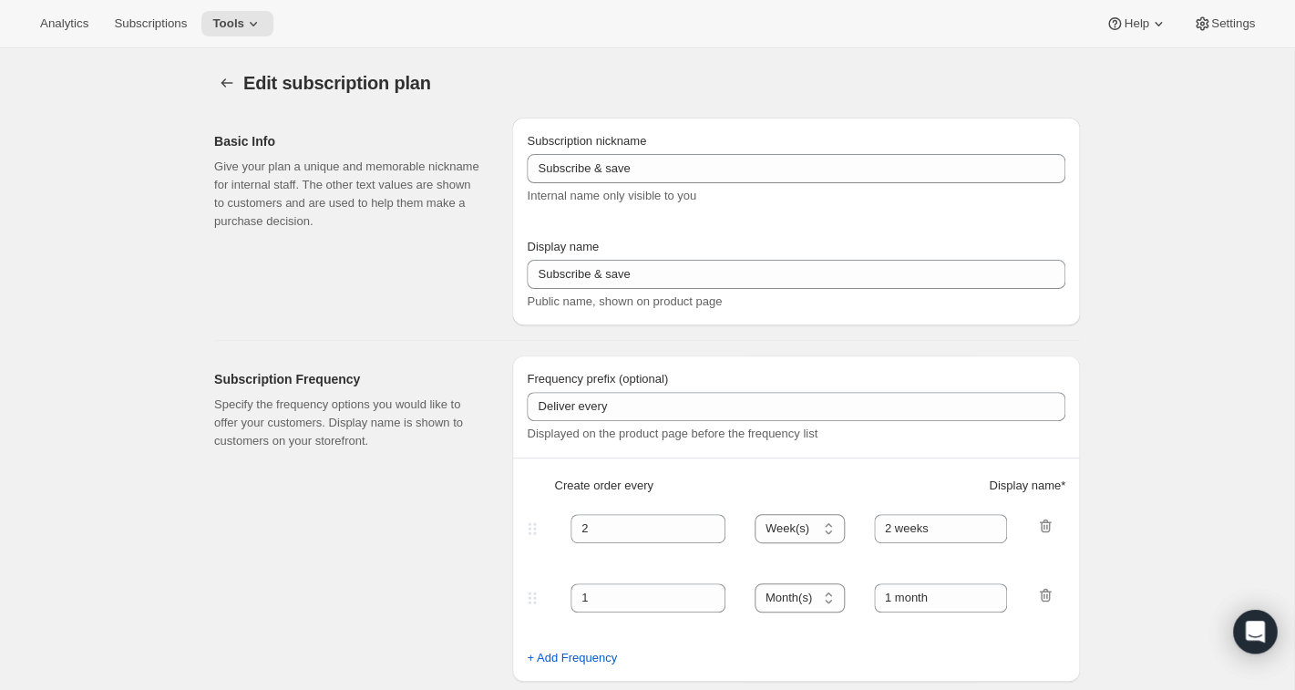
type input "MSS"
type input "Mutual Satisfaction Society"
type input "Deliver every"
type input "1"
type input "month on the 15th."
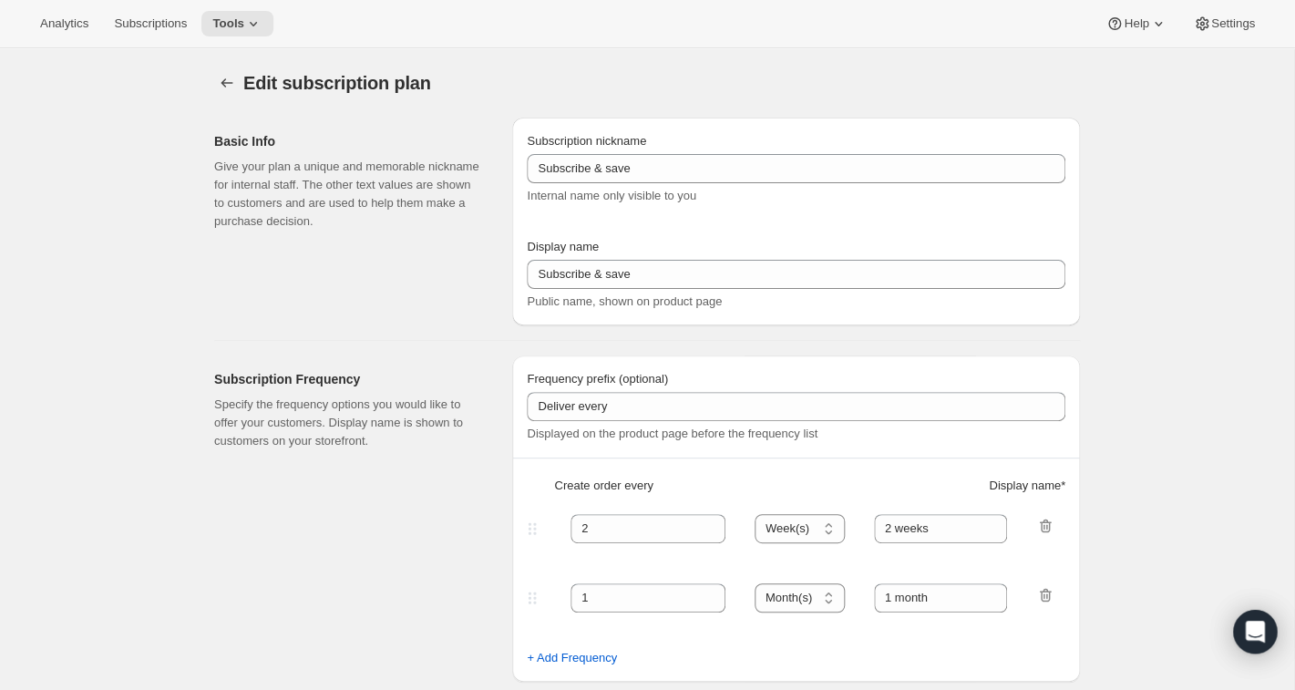
checkbox input "true"
select select "MONTHDAY"
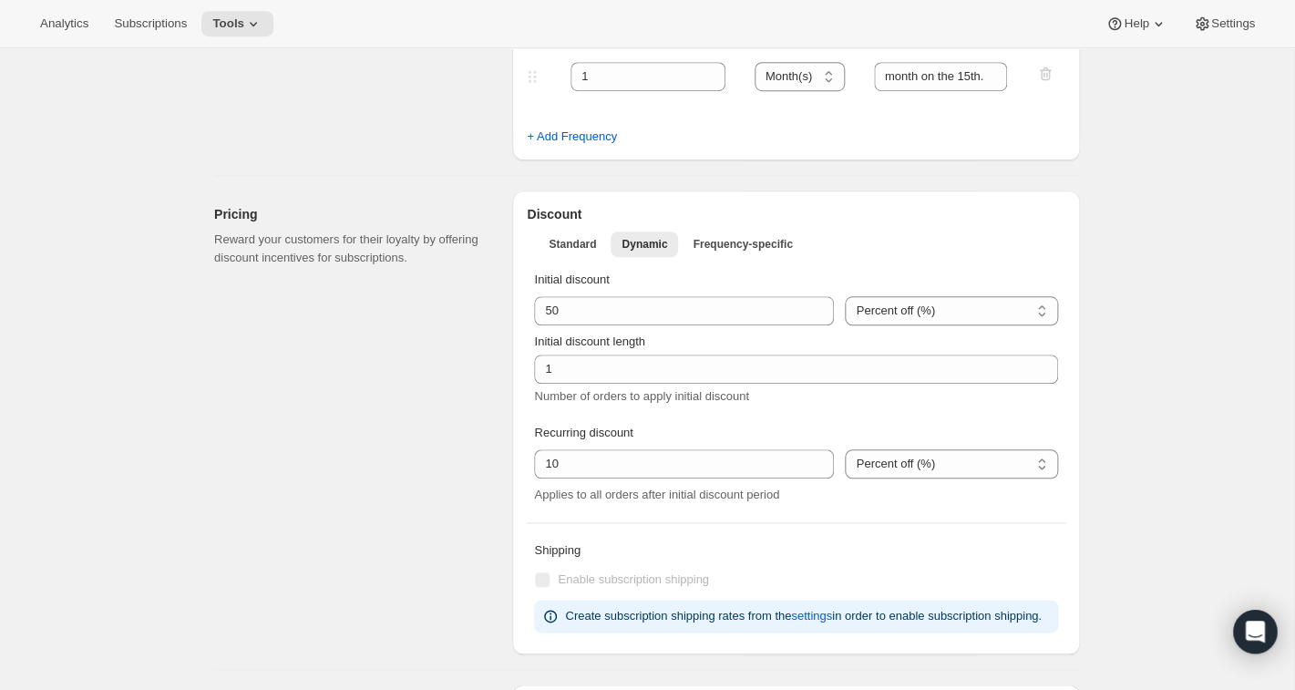
scroll to position [455, 0]
click at [580, 238] on span "Standard" at bounding box center [571, 241] width 47 height 15
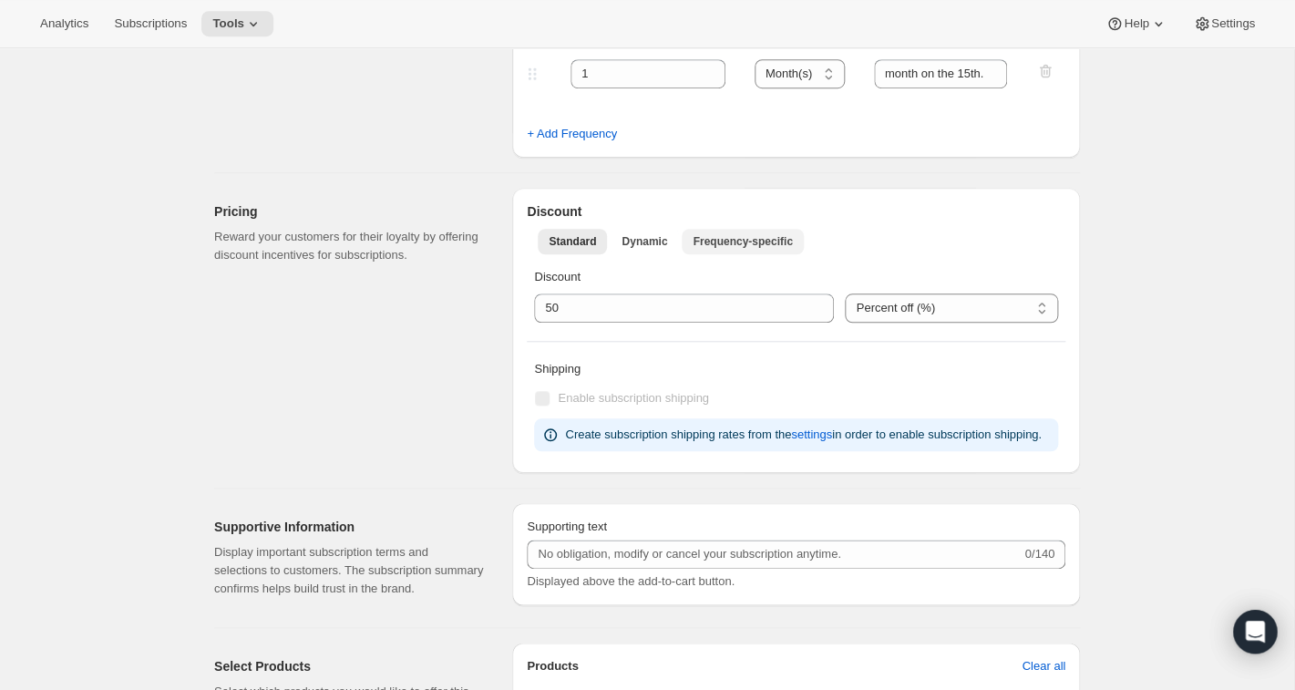
click at [731, 237] on span "Frequency-specific" at bounding box center [741, 241] width 99 height 15
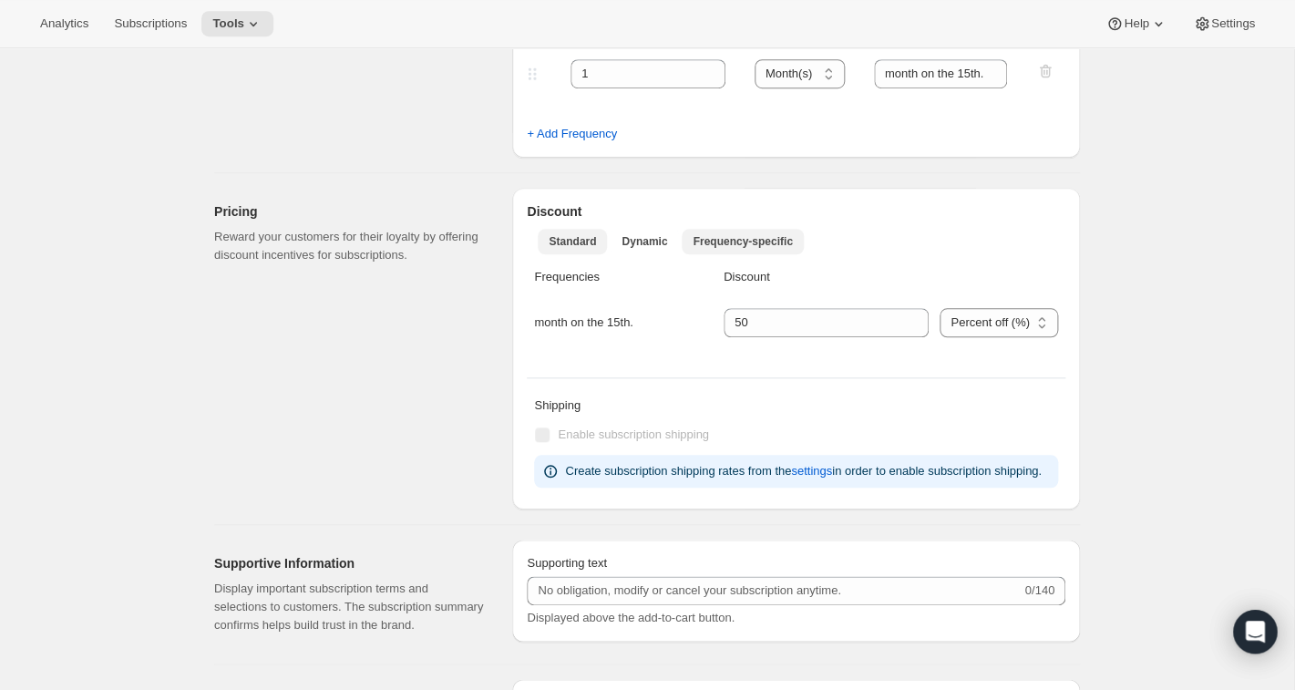
click at [577, 239] on span "Standard" at bounding box center [571, 241] width 47 height 15
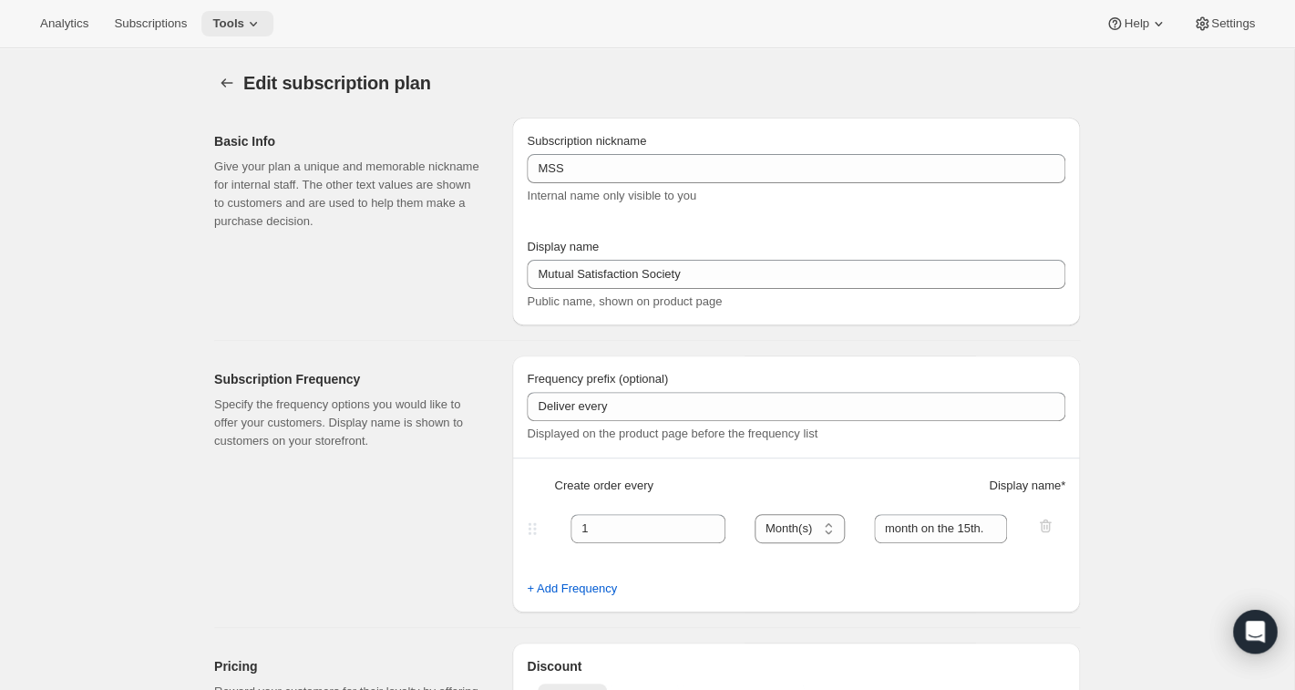
scroll to position [351, 0]
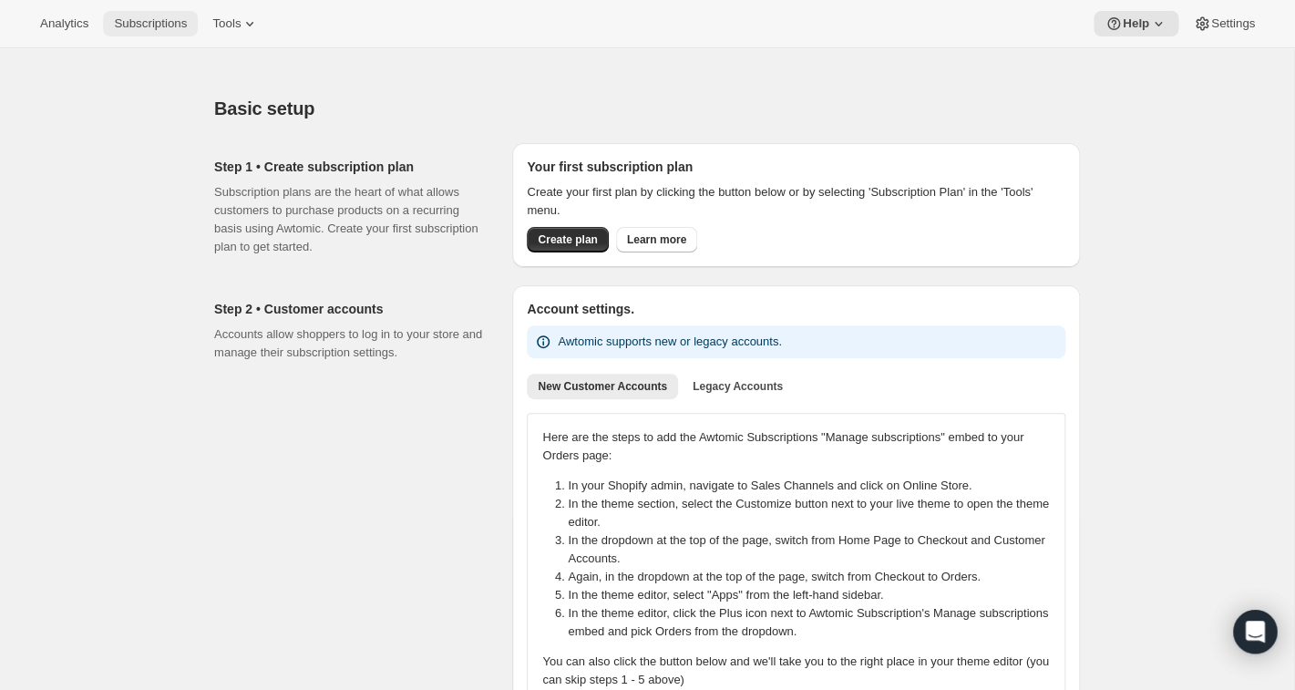
click at [169, 25] on span "Subscriptions" at bounding box center [150, 23] width 73 height 15
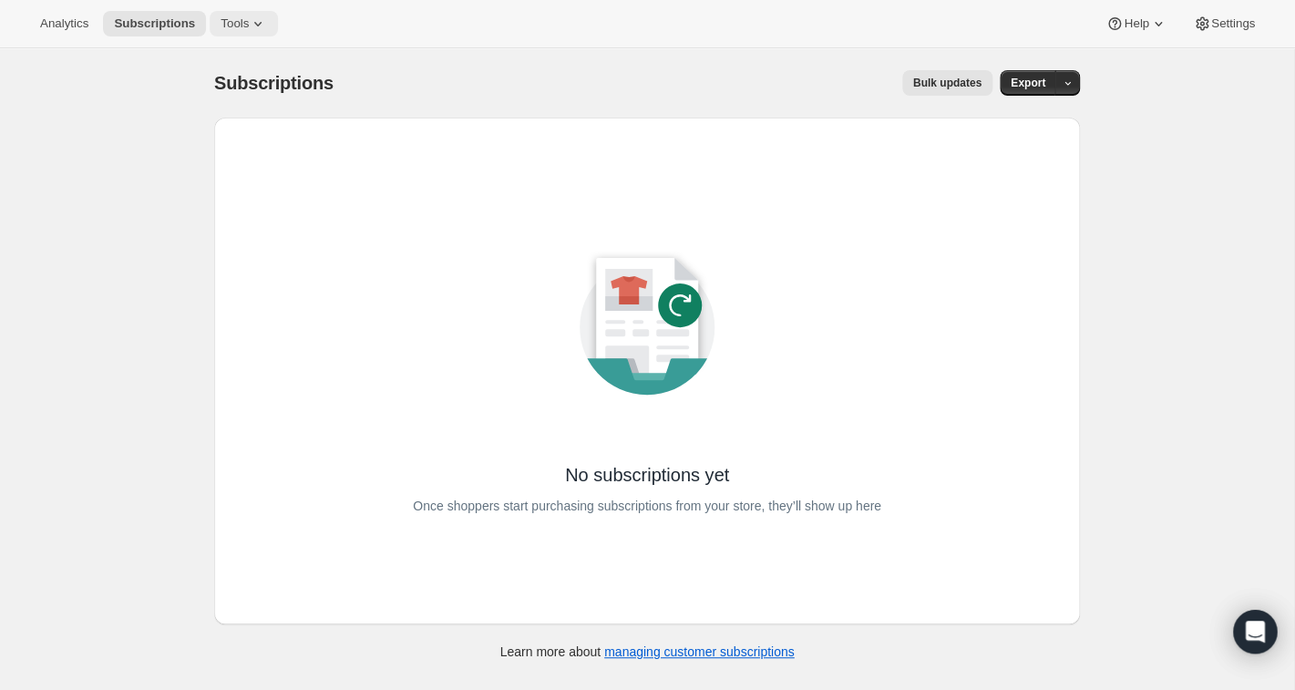
click at [243, 26] on span "Tools" at bounding box center [234, 23] width 28 height 15
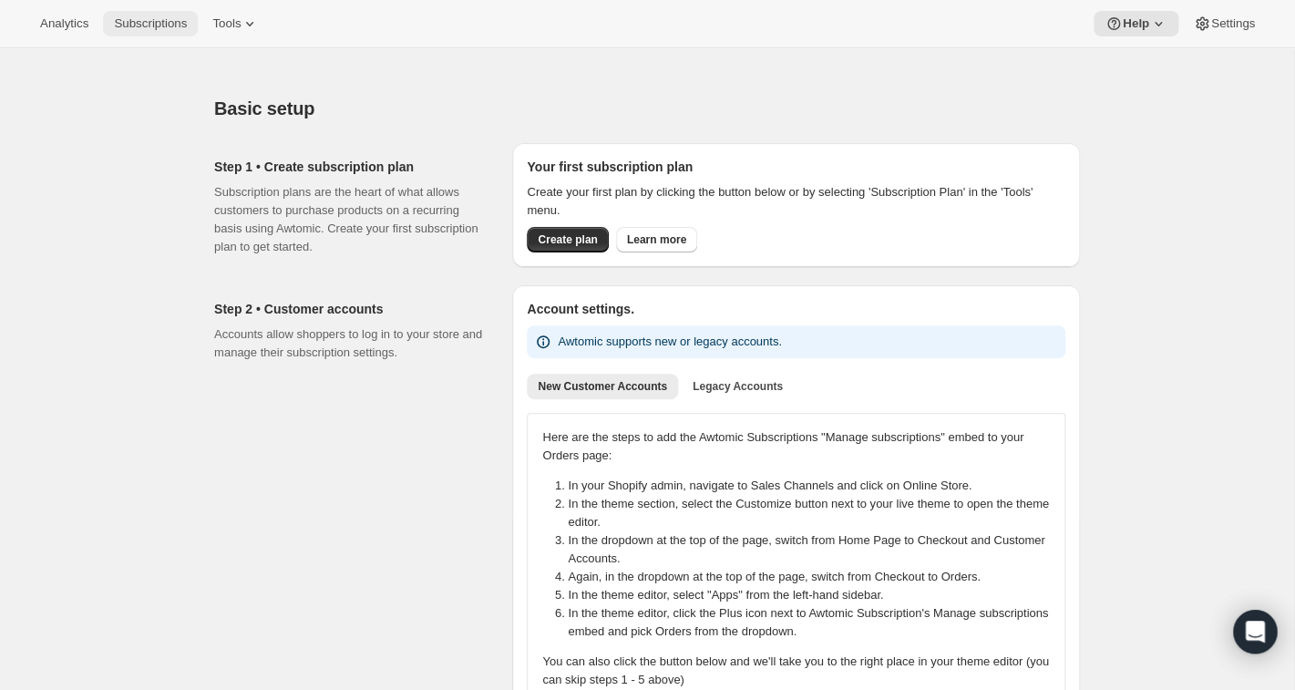
click at [173, 19] on span "Subscriptions" at bounding box center [150, 23] width 73 height 15
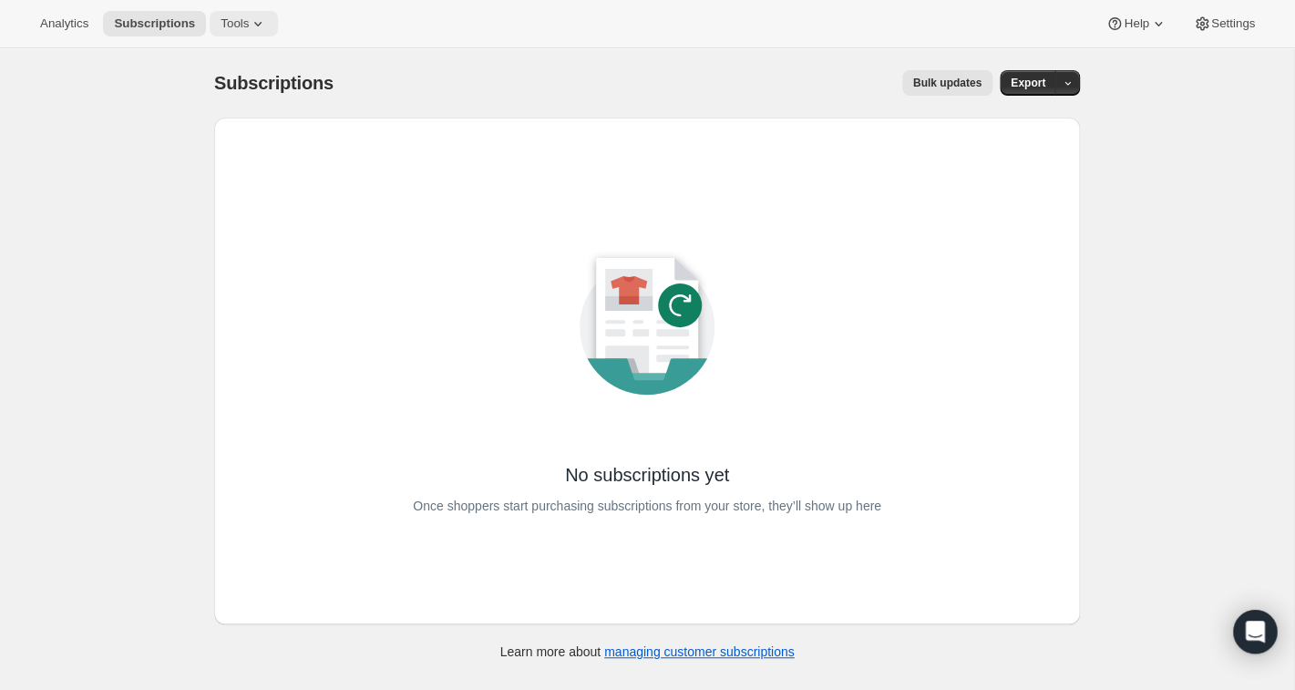
click at [240, 20] on span "Tools" at bounding box center [234, 23] width 28 height 15
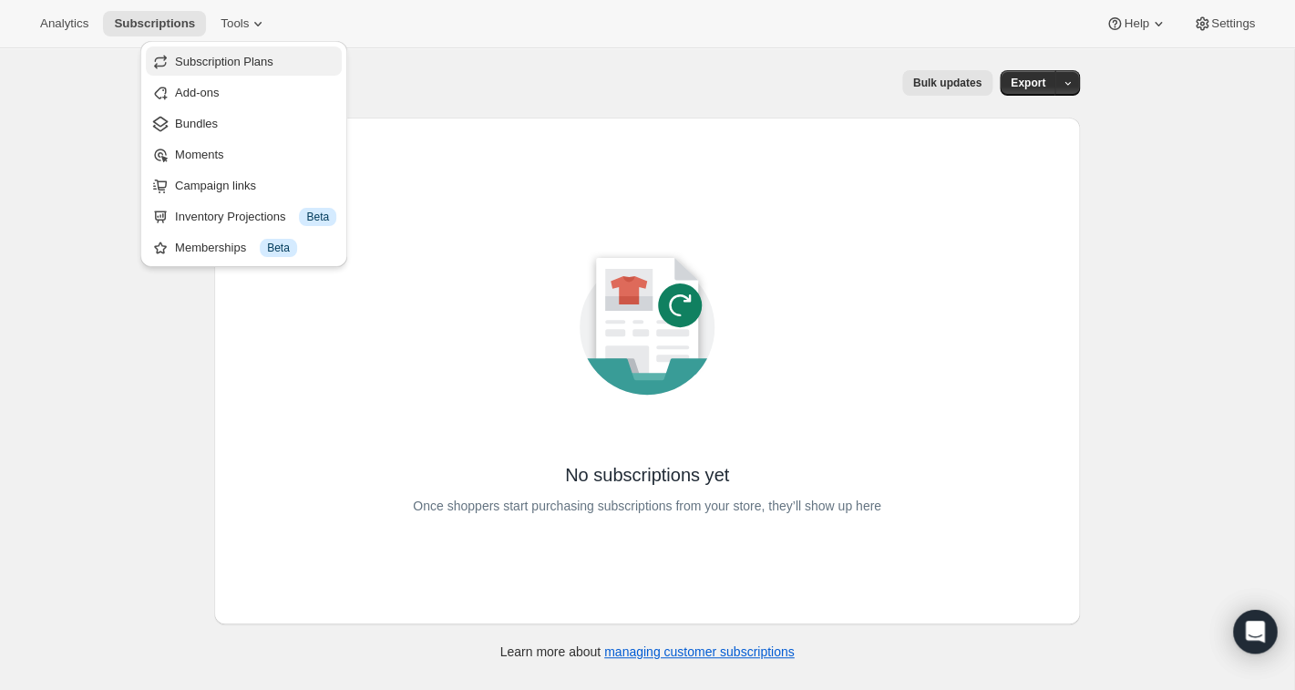
click at [222, 62] on span "Subscription Plans" at bounding box center [224, 62] width 98 height 14
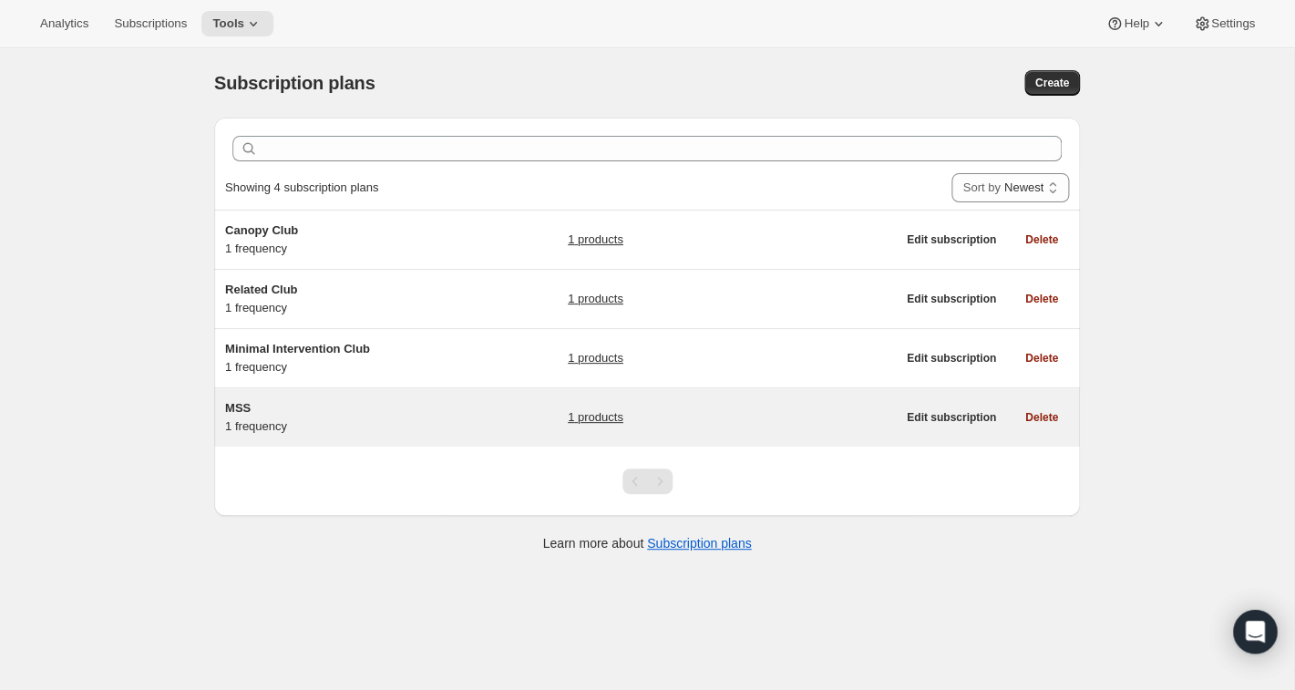
click at [608, 420] on link "1 products" at bounding box center [596, 417] width 56 height 18
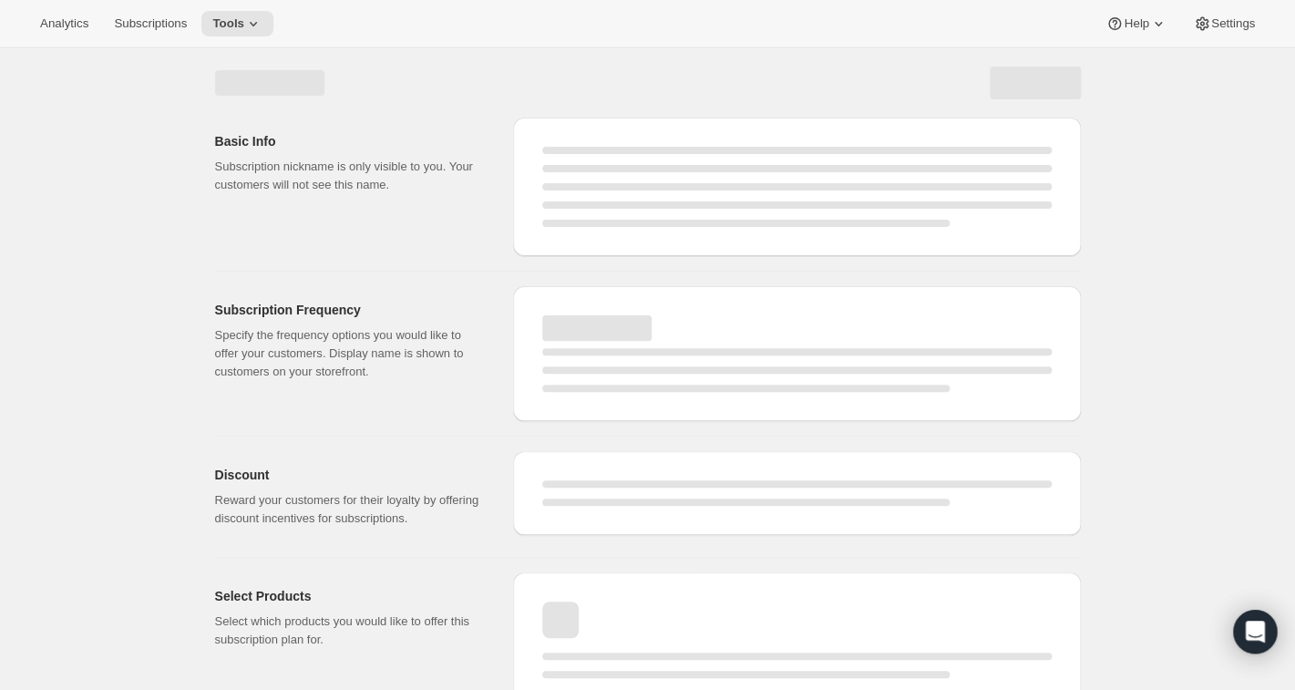
select select "WEEK"
select select "MONTH"
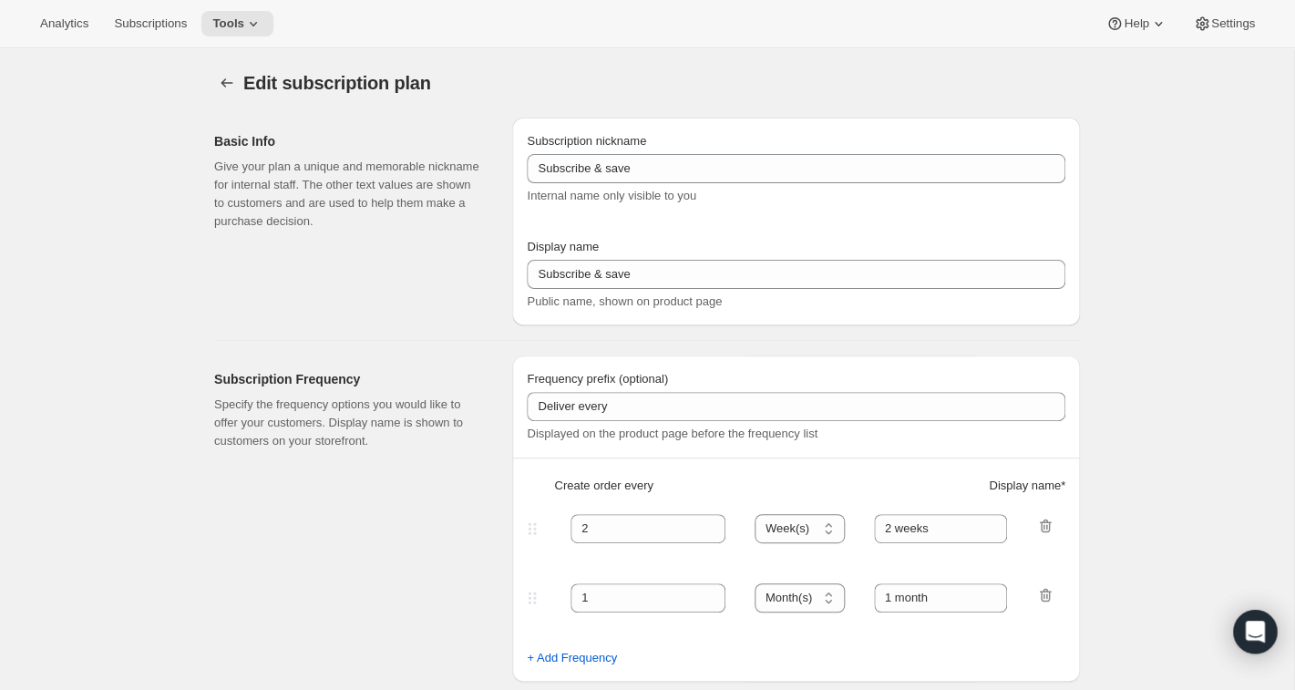
type input "MSS"
type input "Mutual Satisfaction Society"
type input "Deliver every"
type input "1"
select select "MONTH"
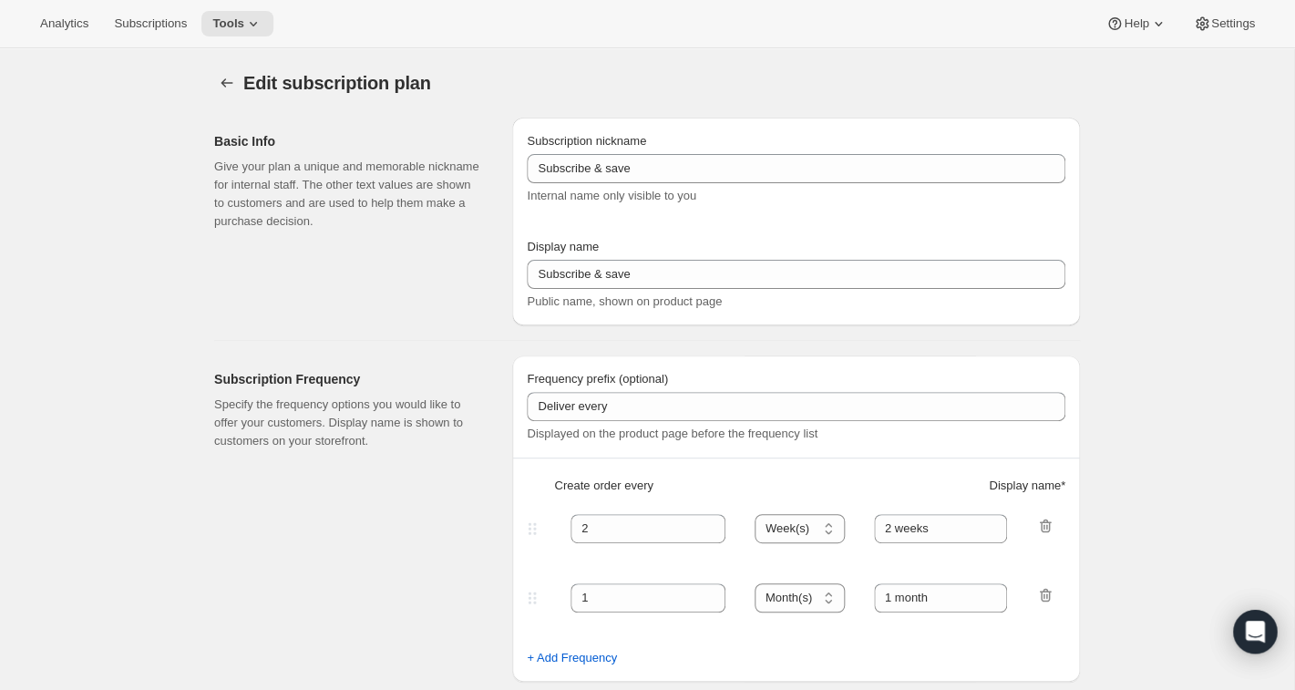
type input "month on the 15th."
checkbox input "true"
select select "MONTHDAY"
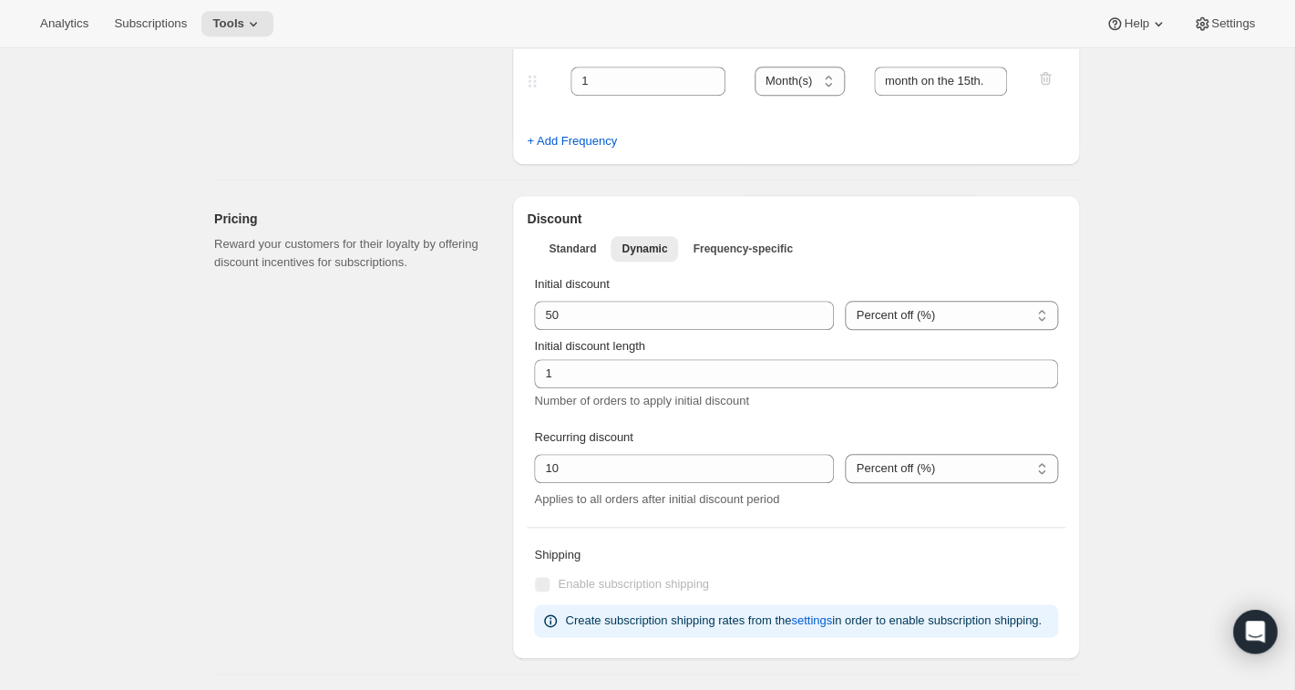
scroll to position [450, 0]
click at [580, 244] on span "Standard" at bounding box center [571, 246] width 47 height 15
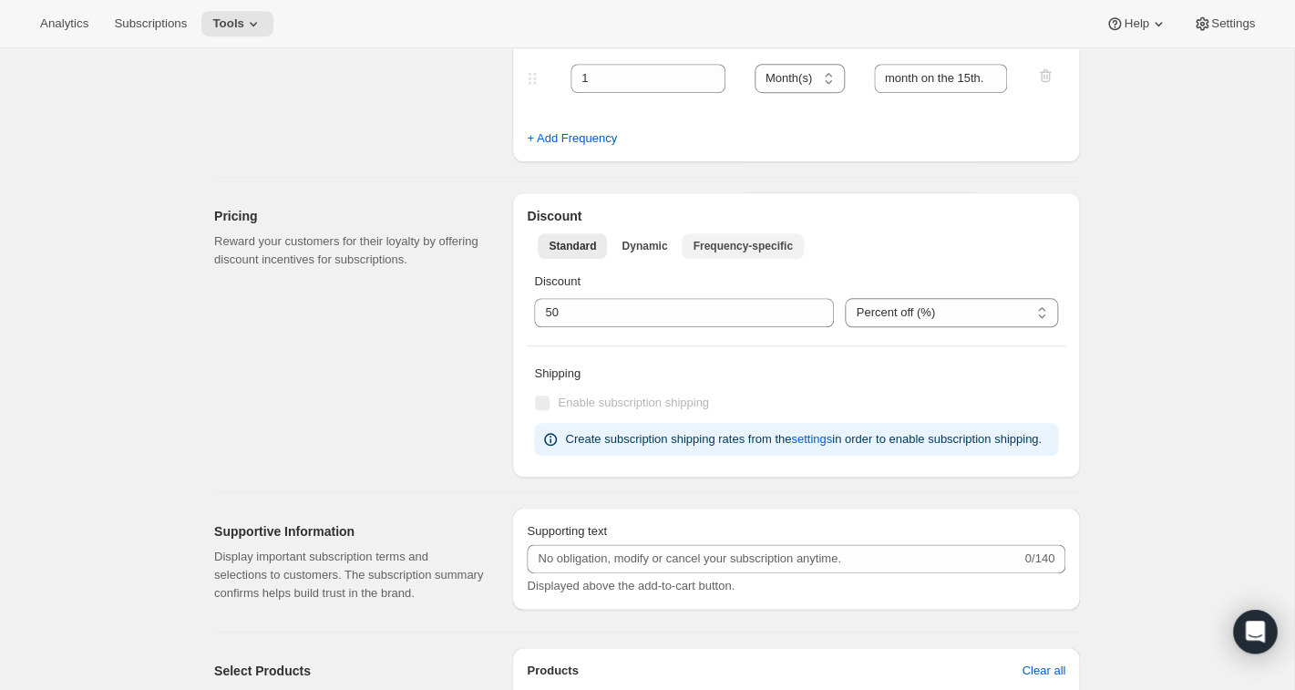
click at [729, 248] on span "Frequency-specific" at bounding box center [741, 246] width 99 height 15
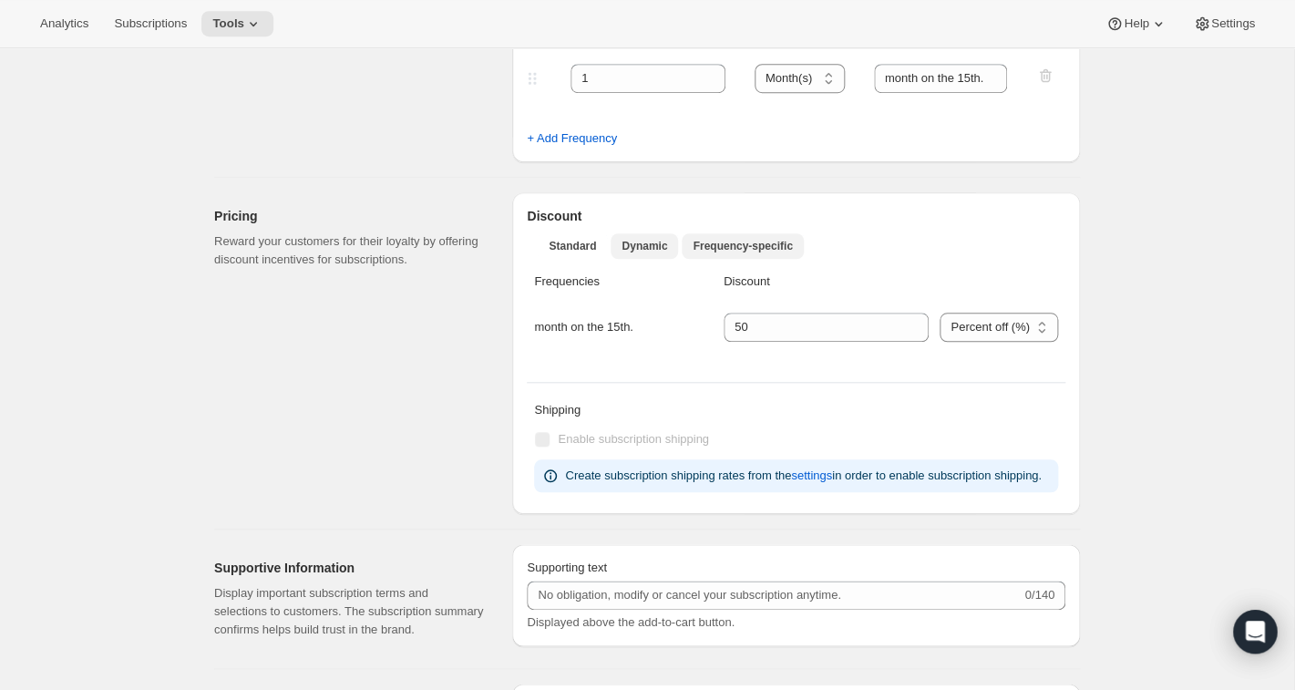
click at [637, 251] on span "Dynamic" at bounding box center [644, 246] width 46 height 15
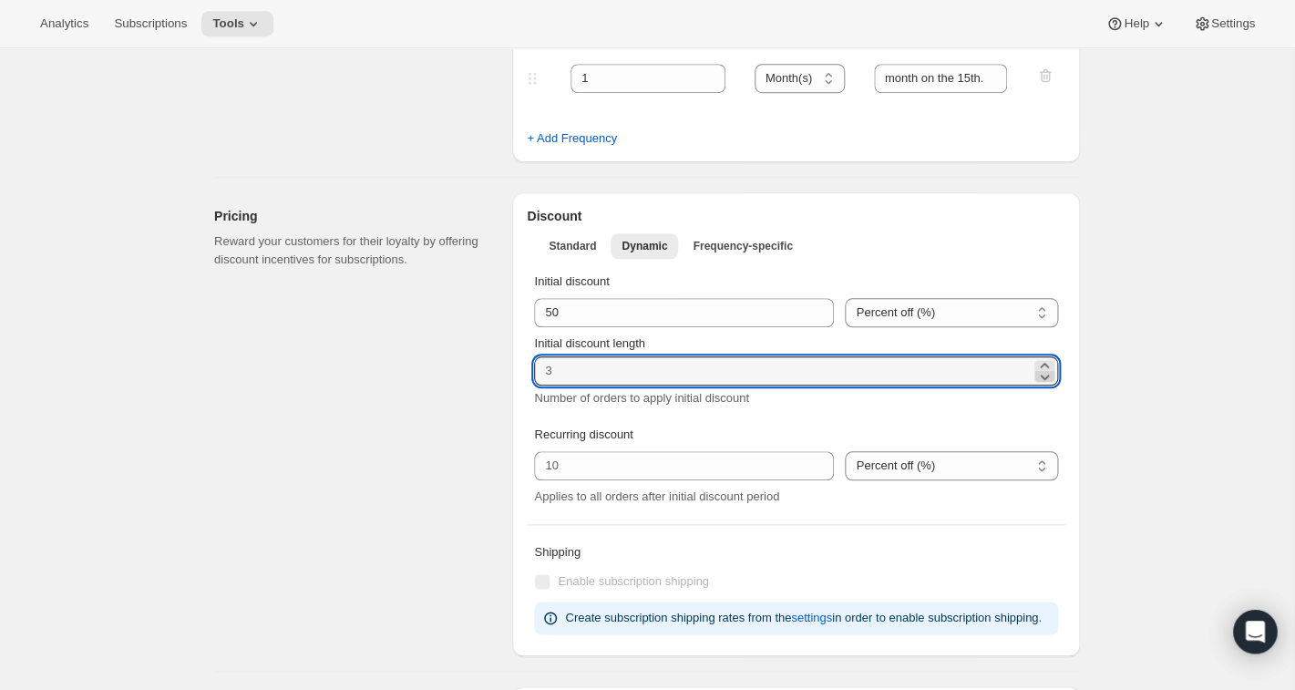
click at [1049, 376] on icon at bounding box center [1044, 376] width 18 height 18
click at [1049, 365] on icon at bounding box center [1044, 365] width 18 height 18
type input "1"
click at [575, 246] on span "Standard" at bounding box center [571, 246] width 47 height 15
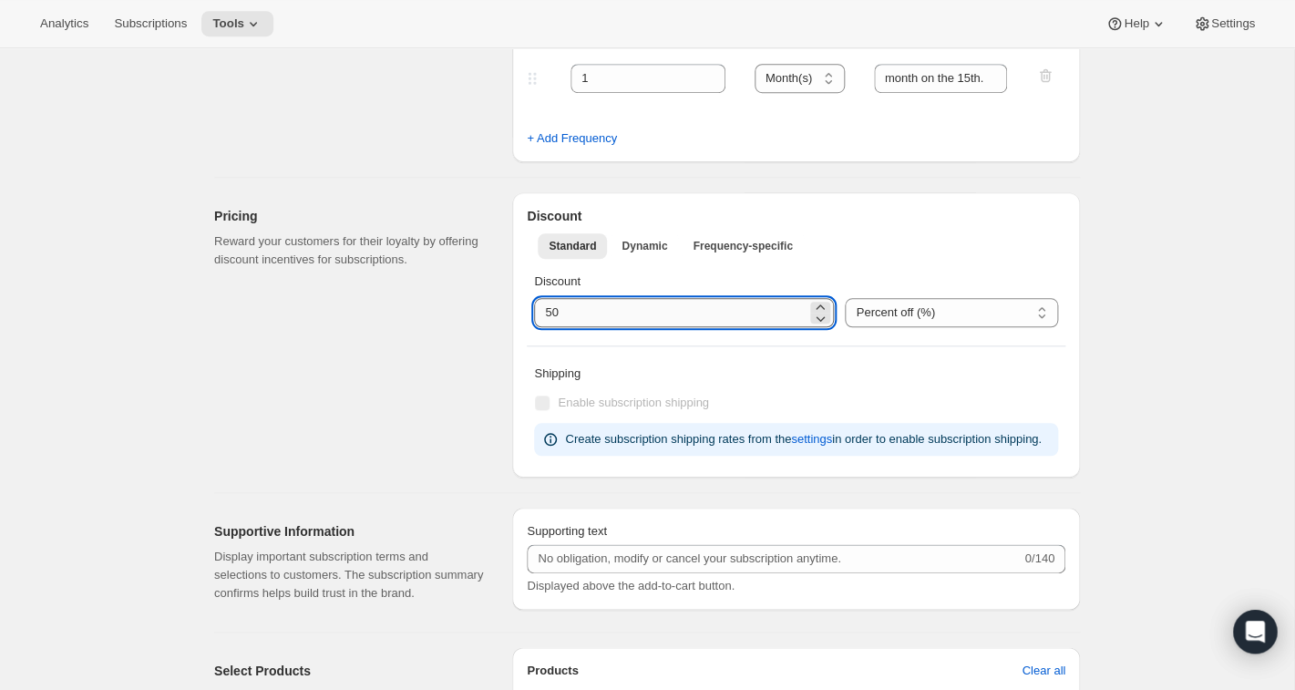
drag, startPoint x: 571, startPoint y: 314, endPoint x: 525, endPoint y: 312, distance: 46.5
click at [534, 312] on input "integer" at bounding box center [670, 312] width 272 height 29
type input "0"
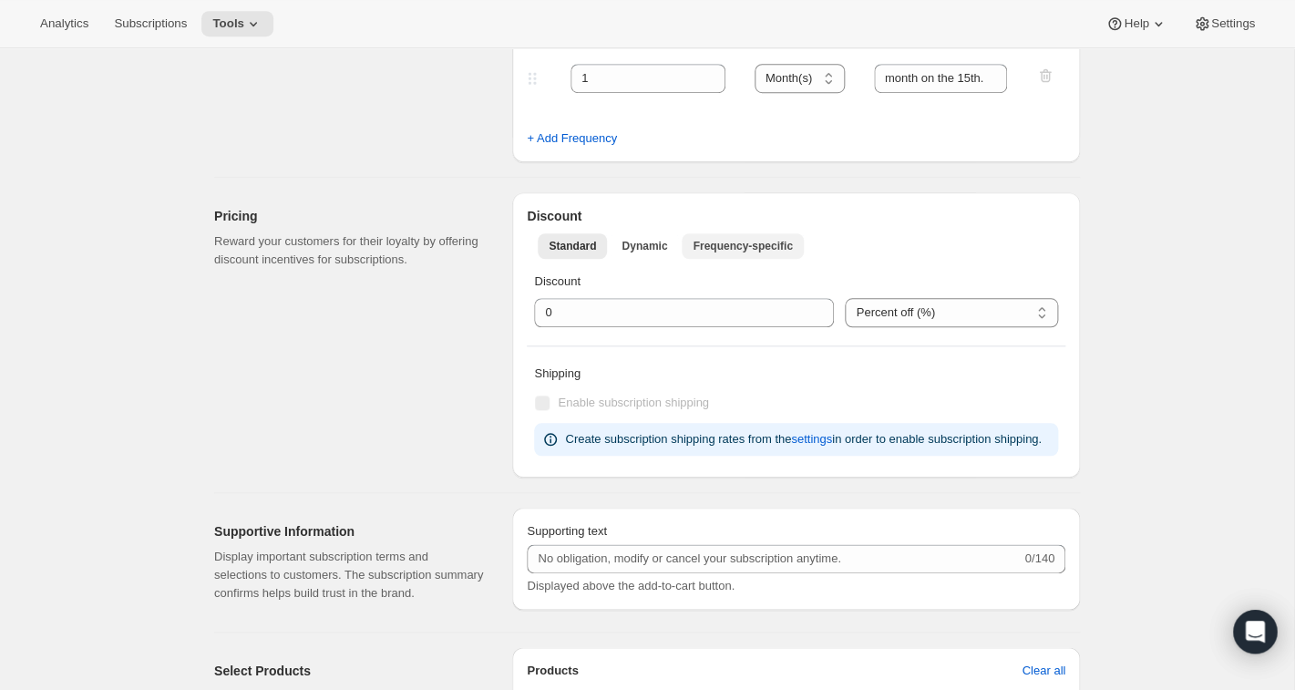
click at [715, 246] on span "Frequency-specific" at bounding box center [741, 246] width 99 height 15
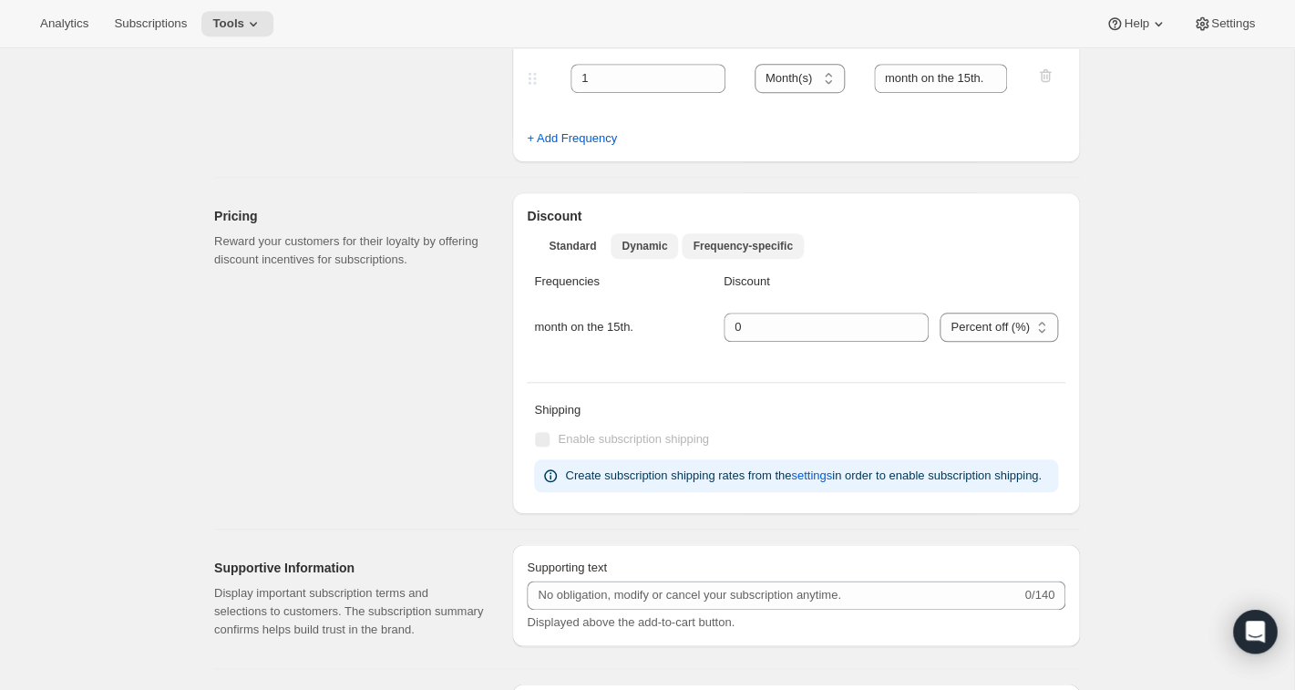
click at [653, 249] on span "Dynamic" at bounding box center [644, 246] width 46 height 15
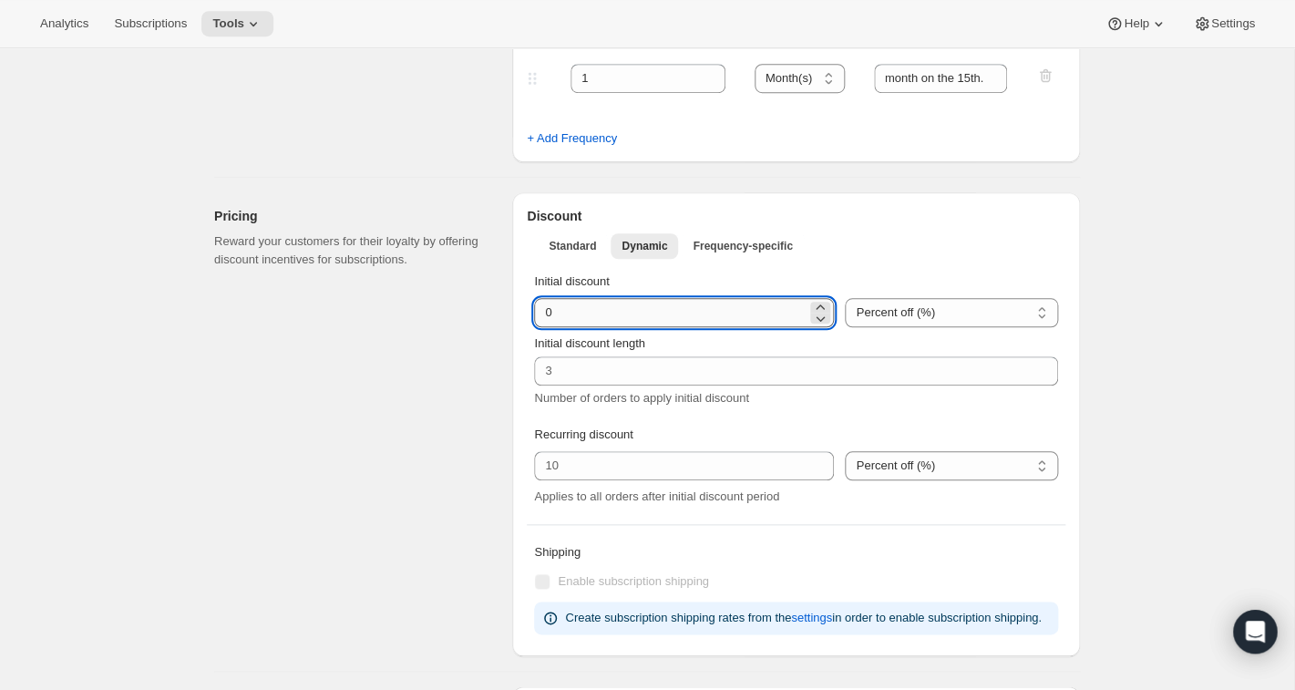
click at [603, 311] on input "integer" at bounding box center [670, 312] width 272 height 29
drag, startPoint x: 603, startPoint y: 311, endPoint x: 540, endPoint y: 302, distance: 63.5
click at [540, 302] on input "integer" at bounding box center [670, 312] width 272 height 29
type input "50"
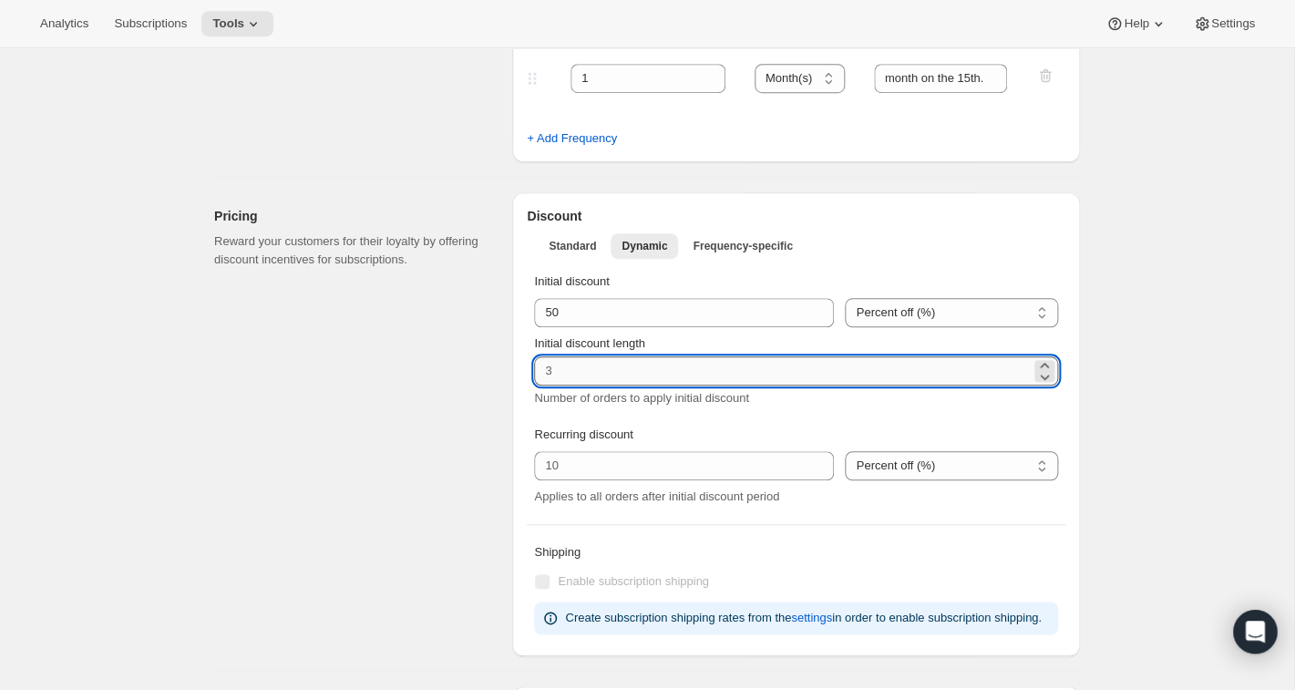
click at [568, 376] on input "Initial discount length" at bounding box center [782, 370] width 496 height 29
type input "1"
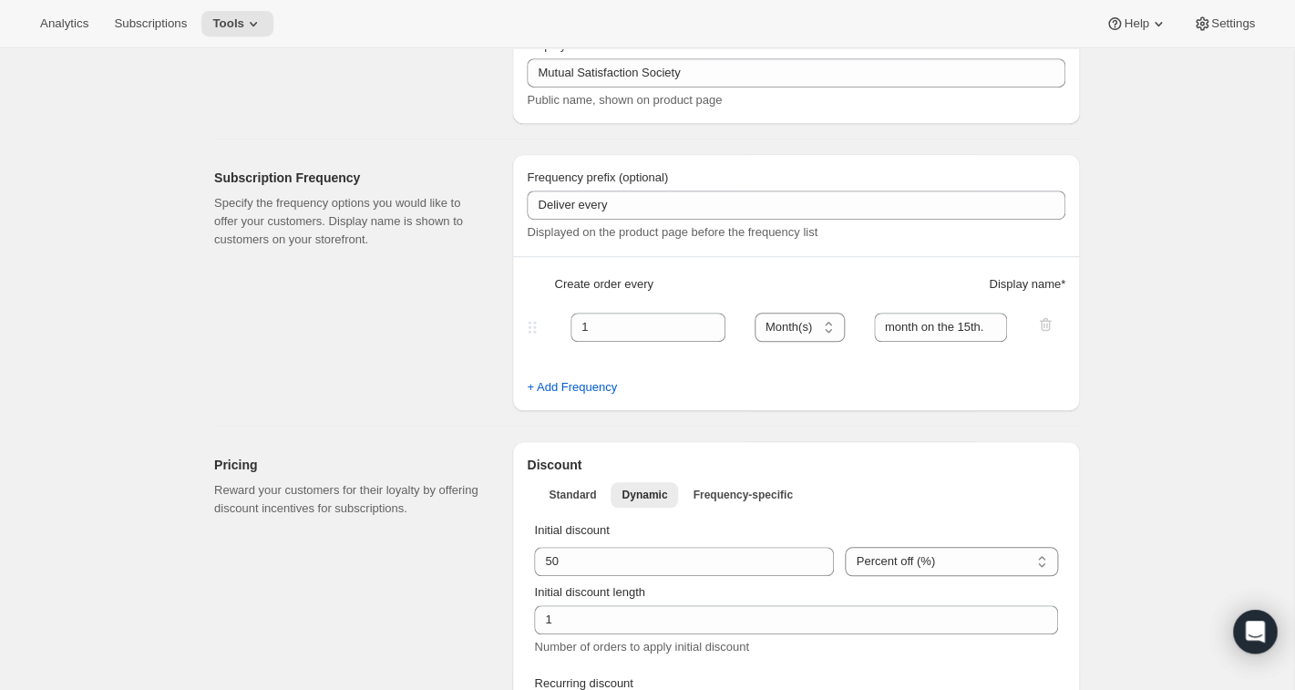
scroll to position [0, 0]
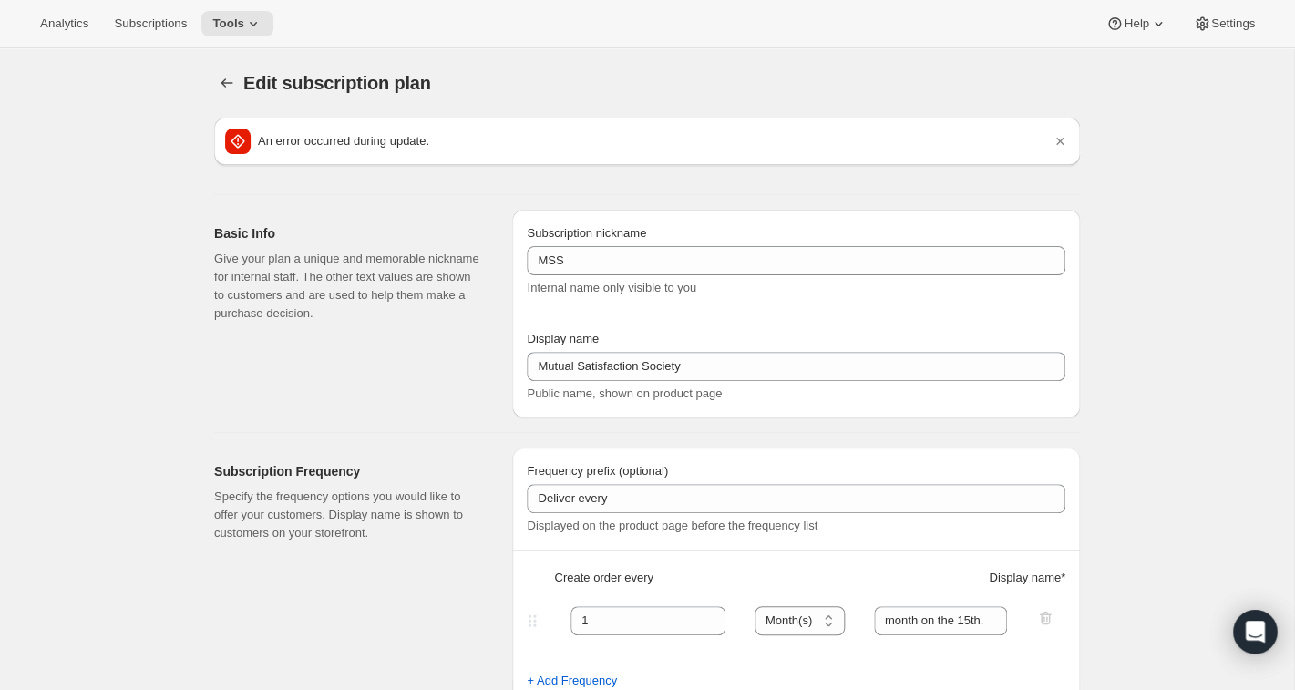
type input "10"
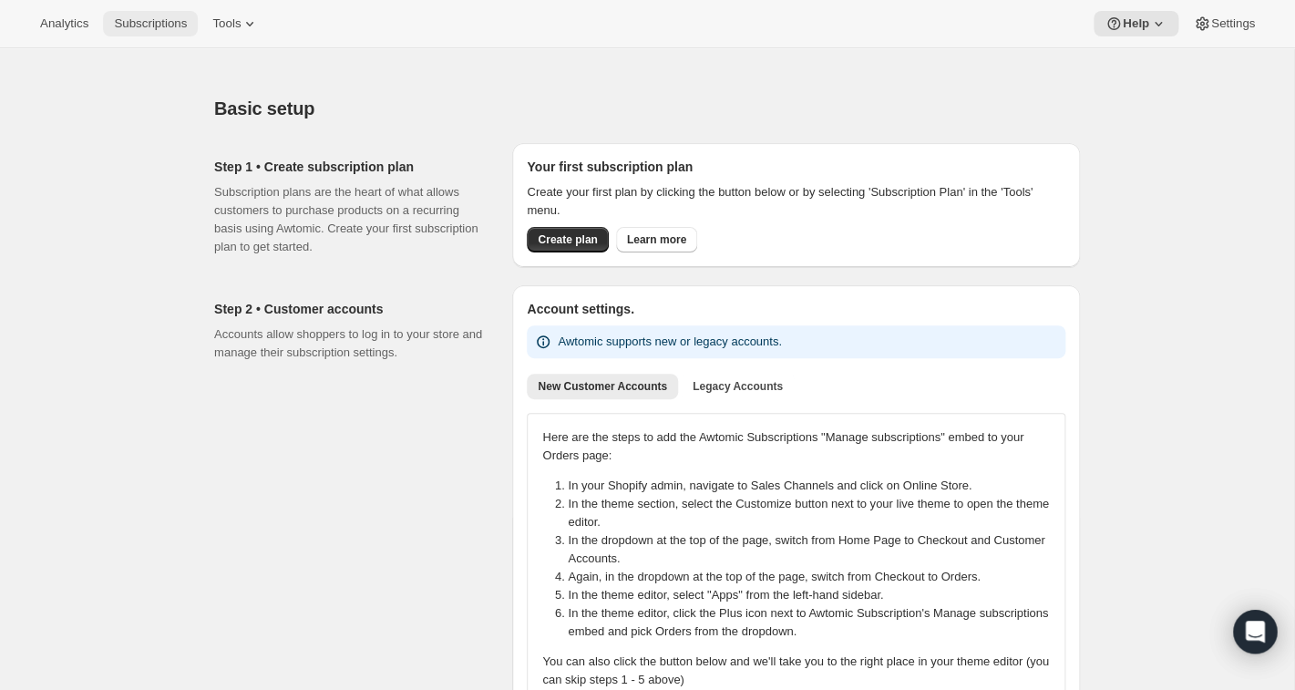
click at [149, 28] on span "Subscriptions" at bounding box center [150, 23] width 73 height 15
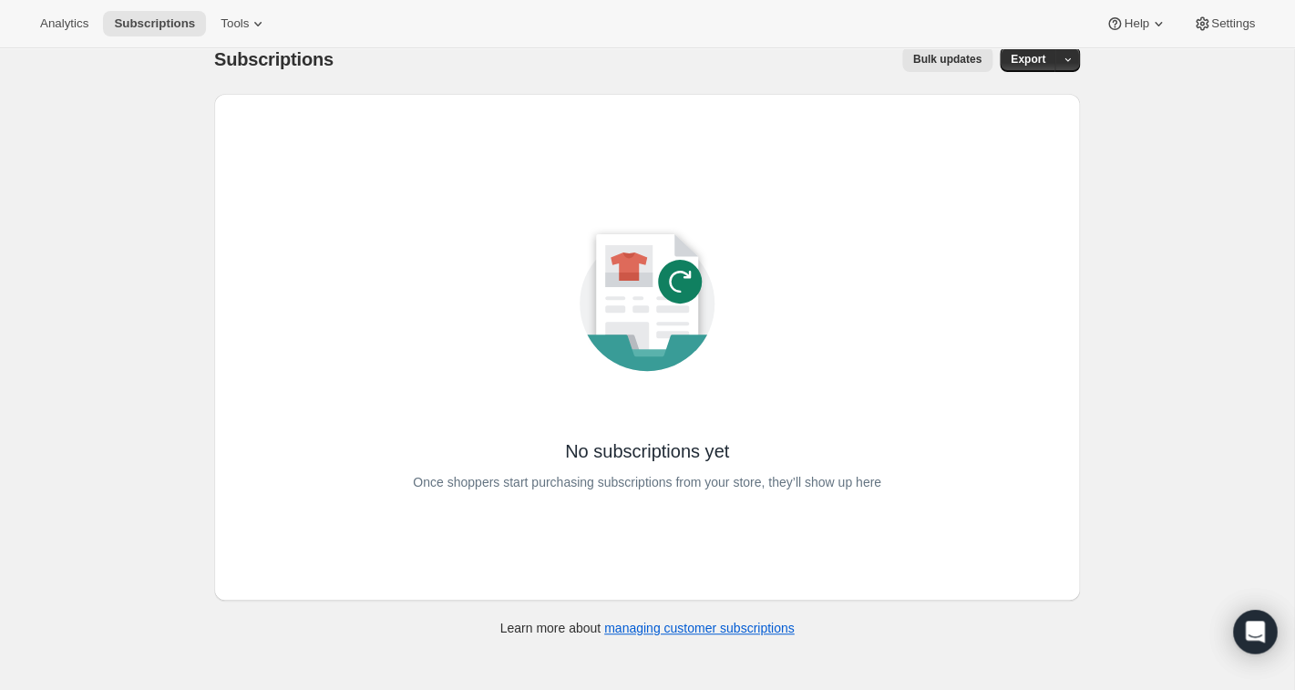
scroll to position [25, 0]
click at [661, 630] on link "managing customer subscriptions" at bounding box center [699, 626] width 190 height 15
